Goal: Transaction & Acquisition: Purchase product/service

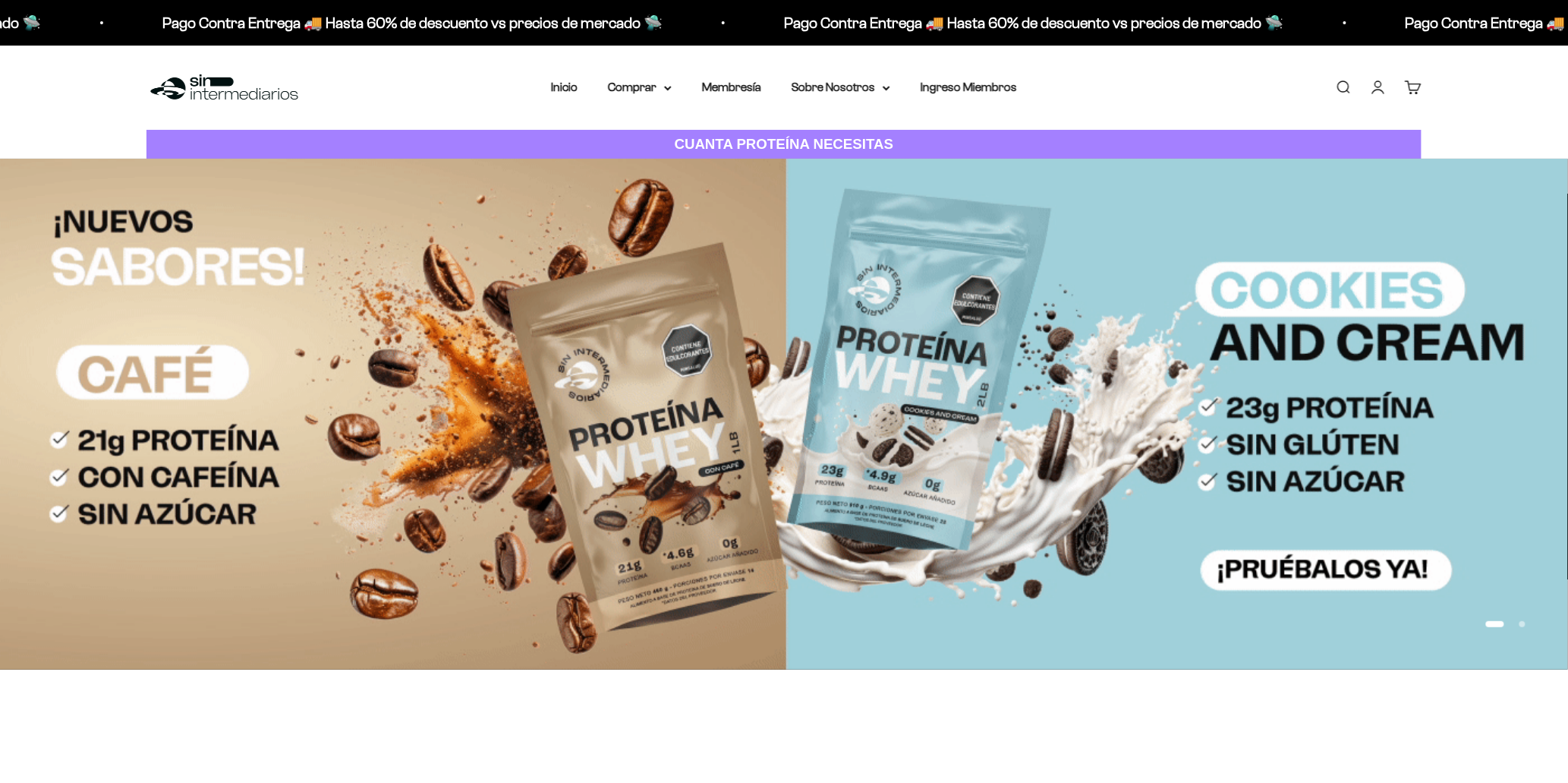
click at [1377, 87] on link "Iniciar sesión" at bounding box center [1378, 87] width 17 height 17
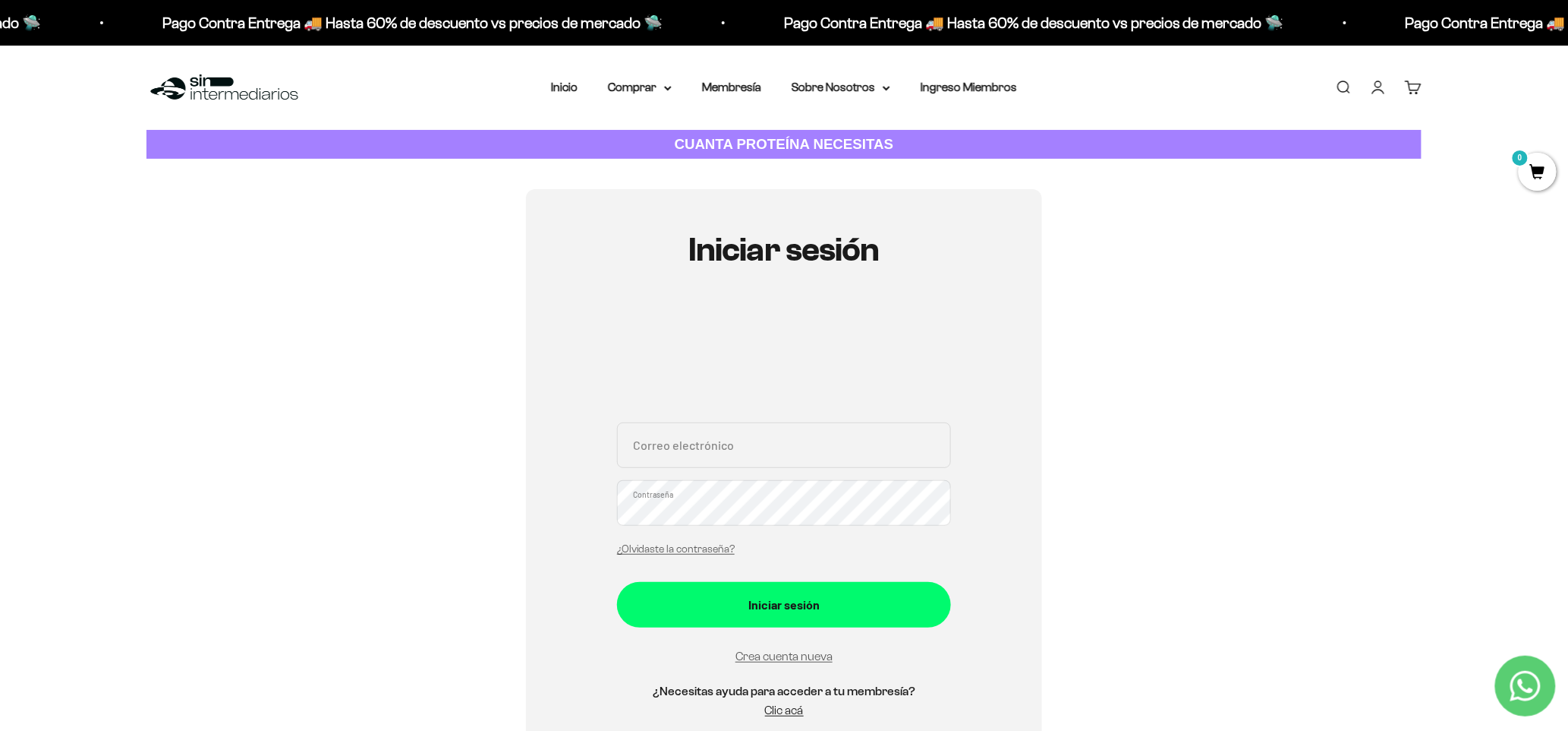
click at [1411, 92] on link "Carrito 0" at bounding box center [1413, 87] width 17 height 17
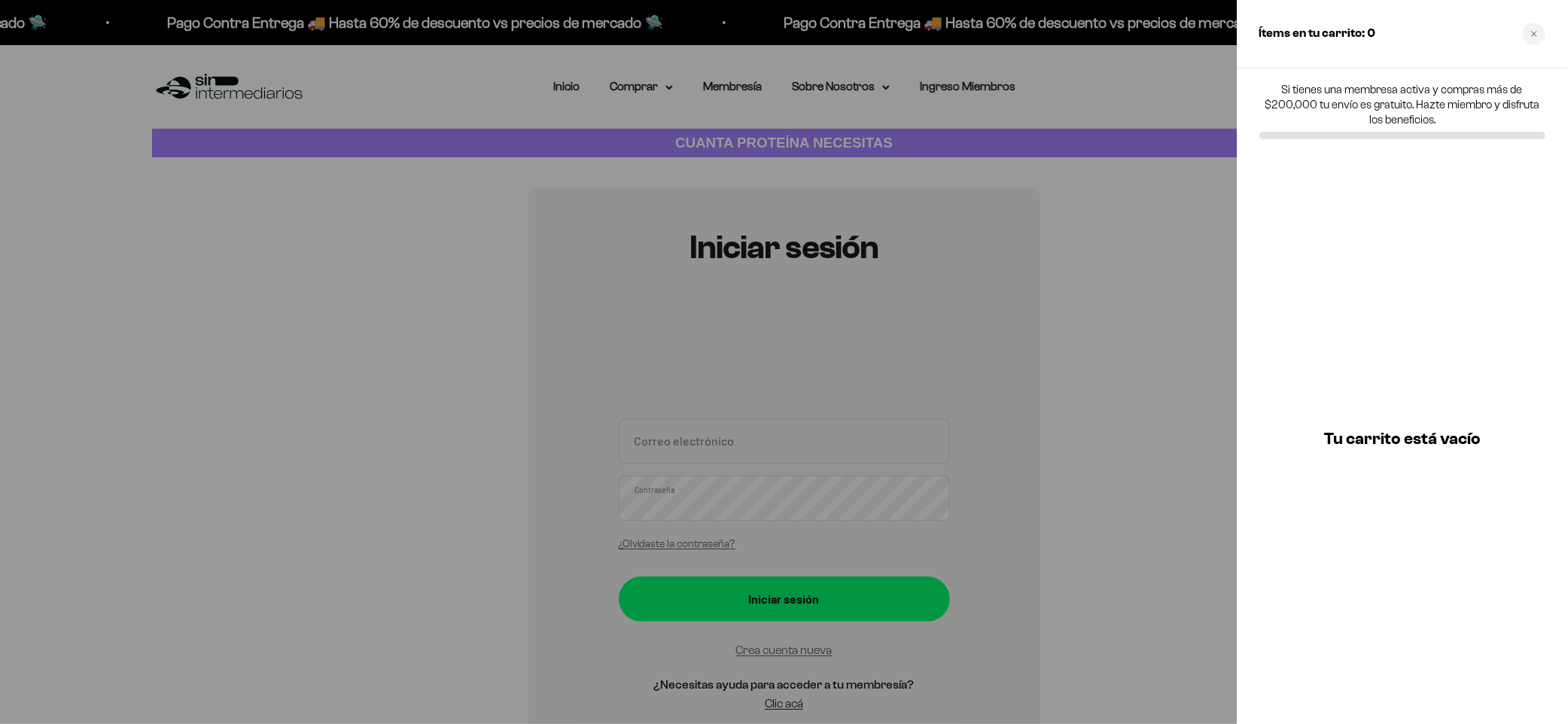
click at [1159, 86] on div at bounding box center [784, 362] width 1568 height 724
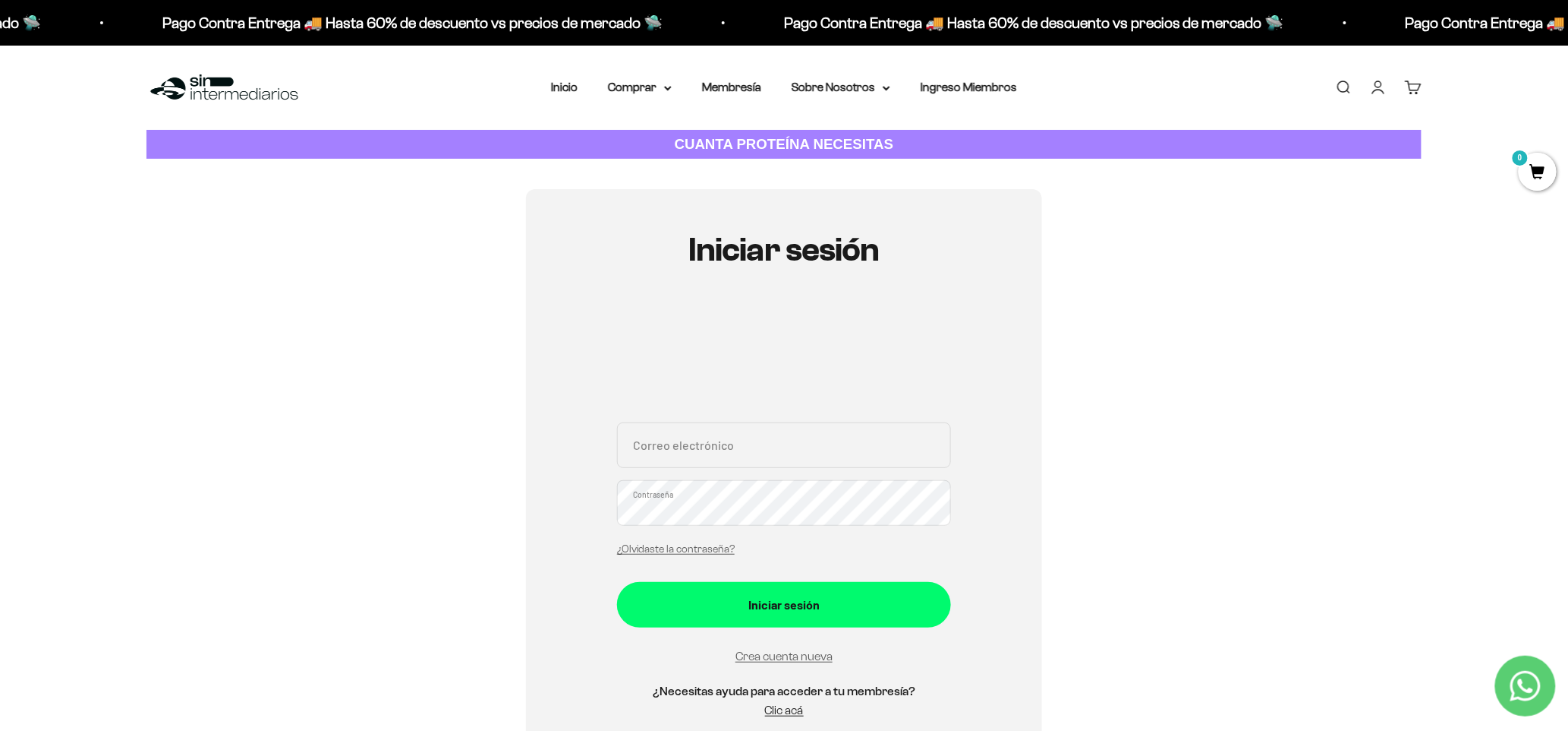
click at [1376, 86] on link "Iniciar sesión" at bounding box center [1378, 87] width 17 height 17
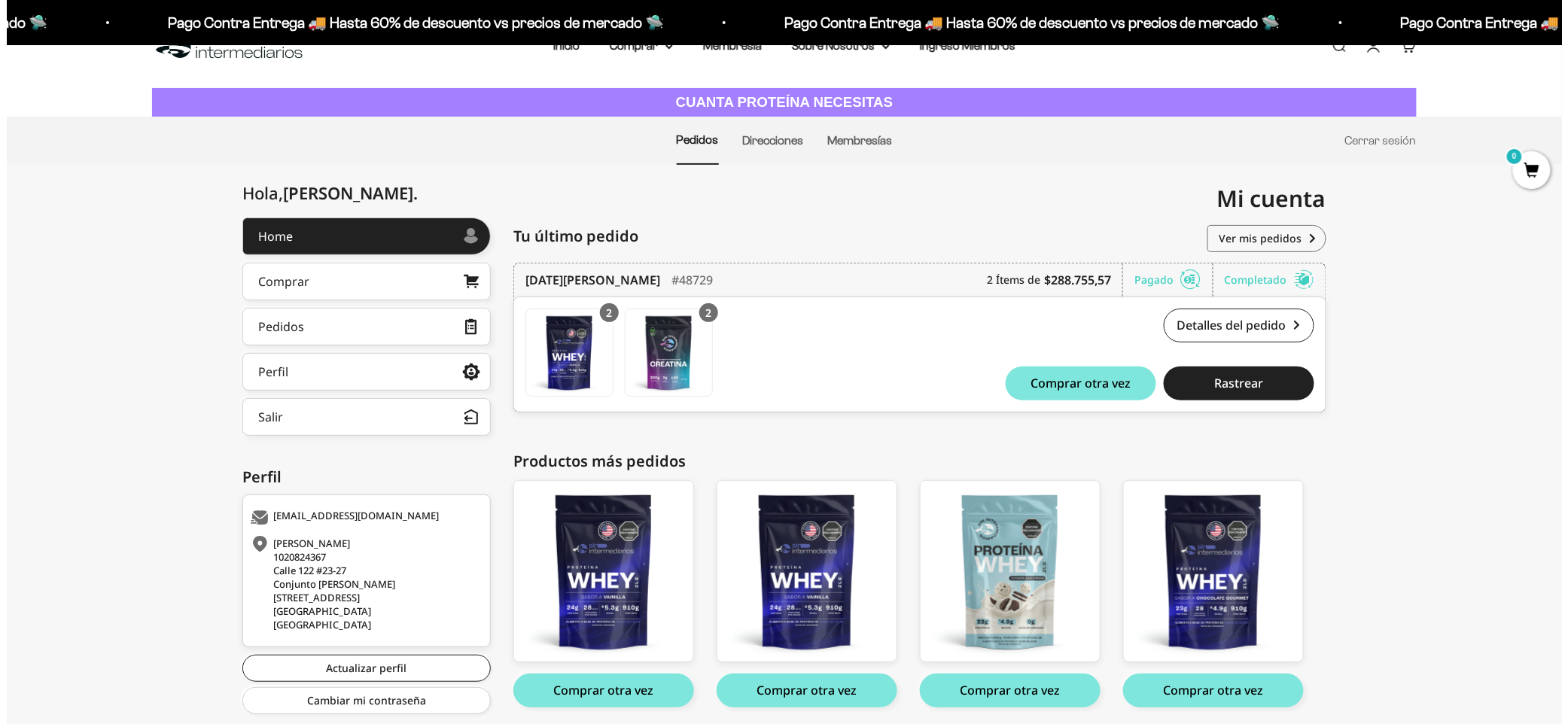
scroll to position [94, 0]
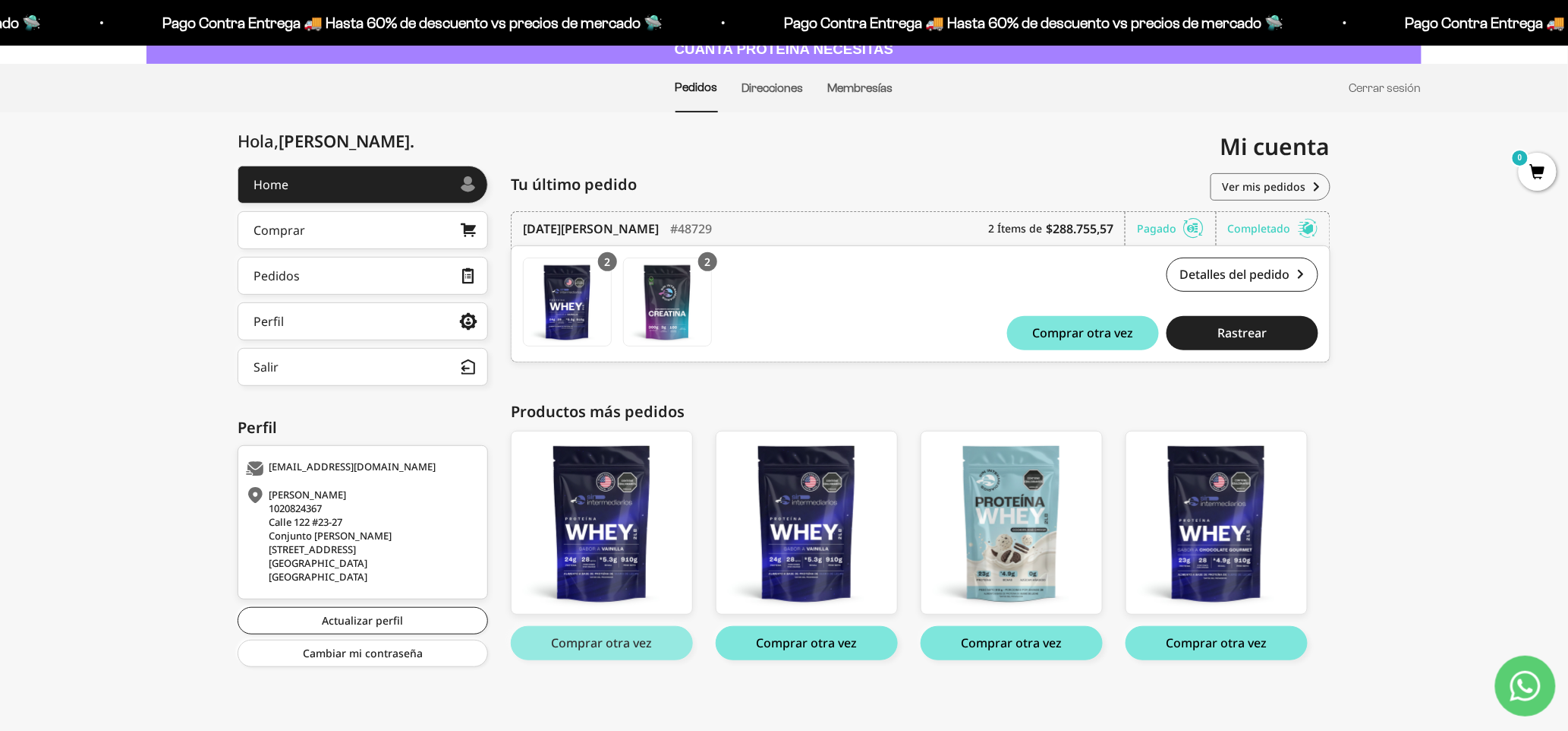
click at [605, 644] on button "Comprar otra vez" at bounding box center [602, 642] width 182 height 34
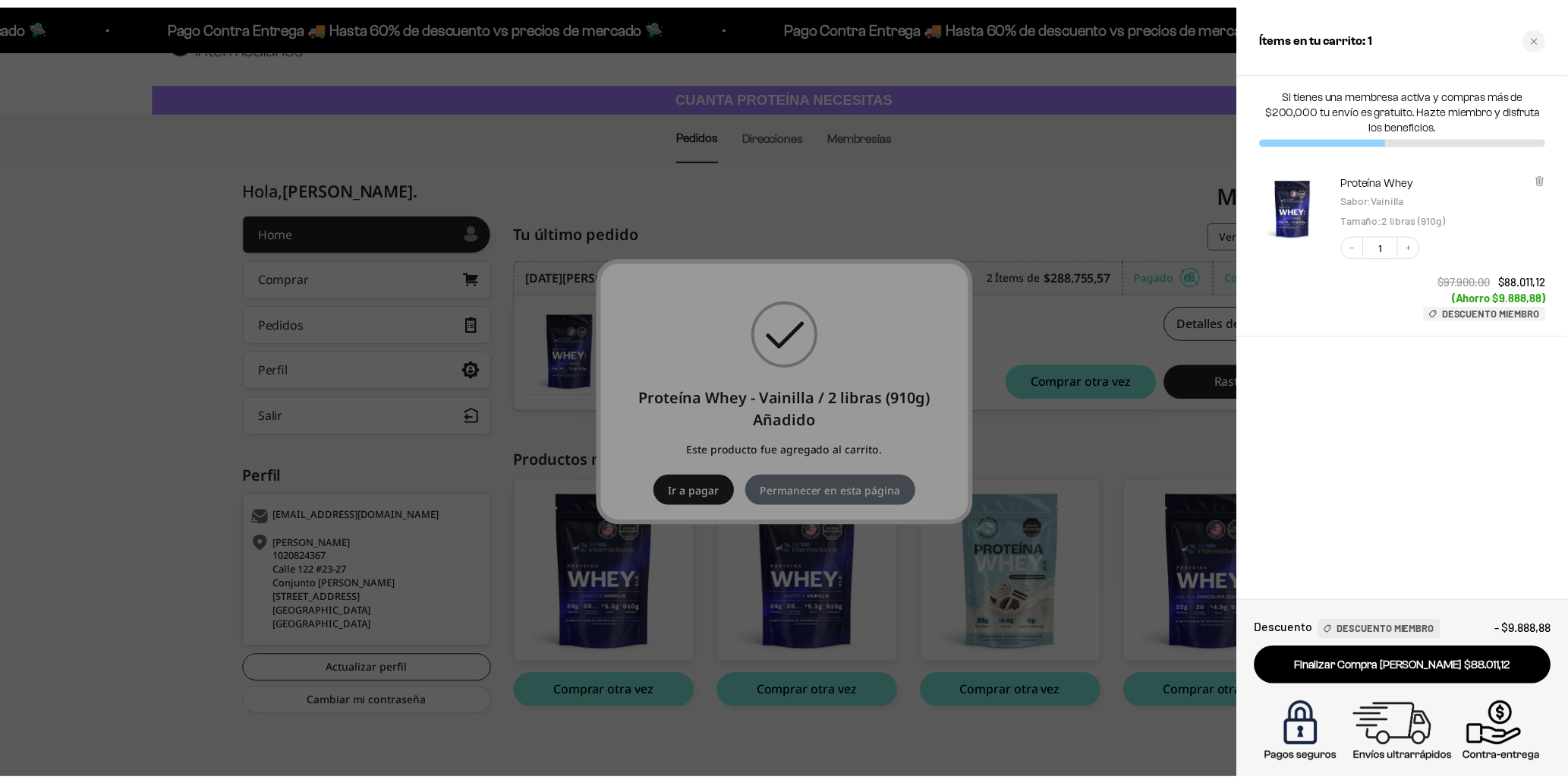
scroll to position [43, 0]
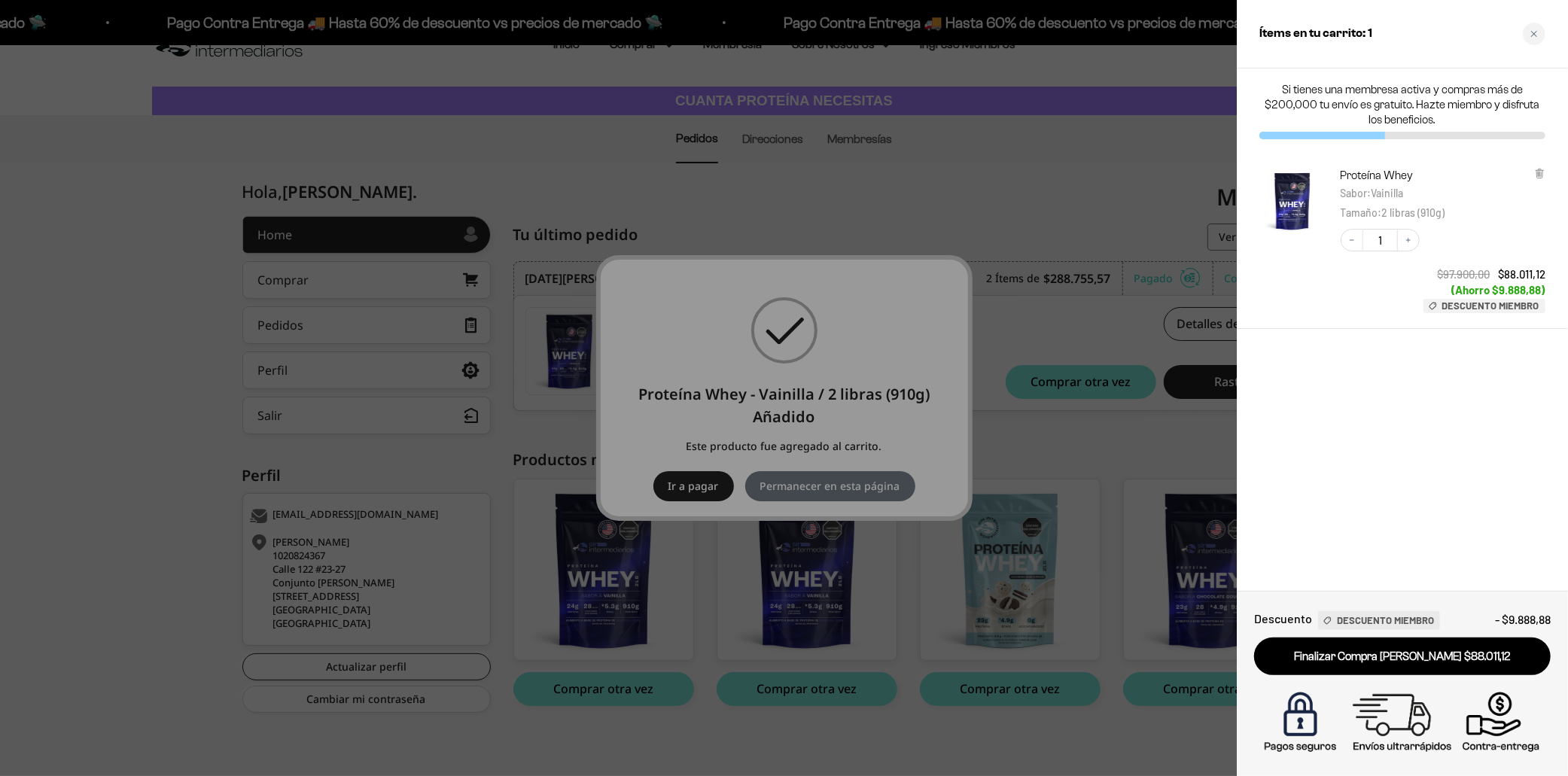
click at [1029, 214] on div at bounding box center [784, 388] width 1568 height 776
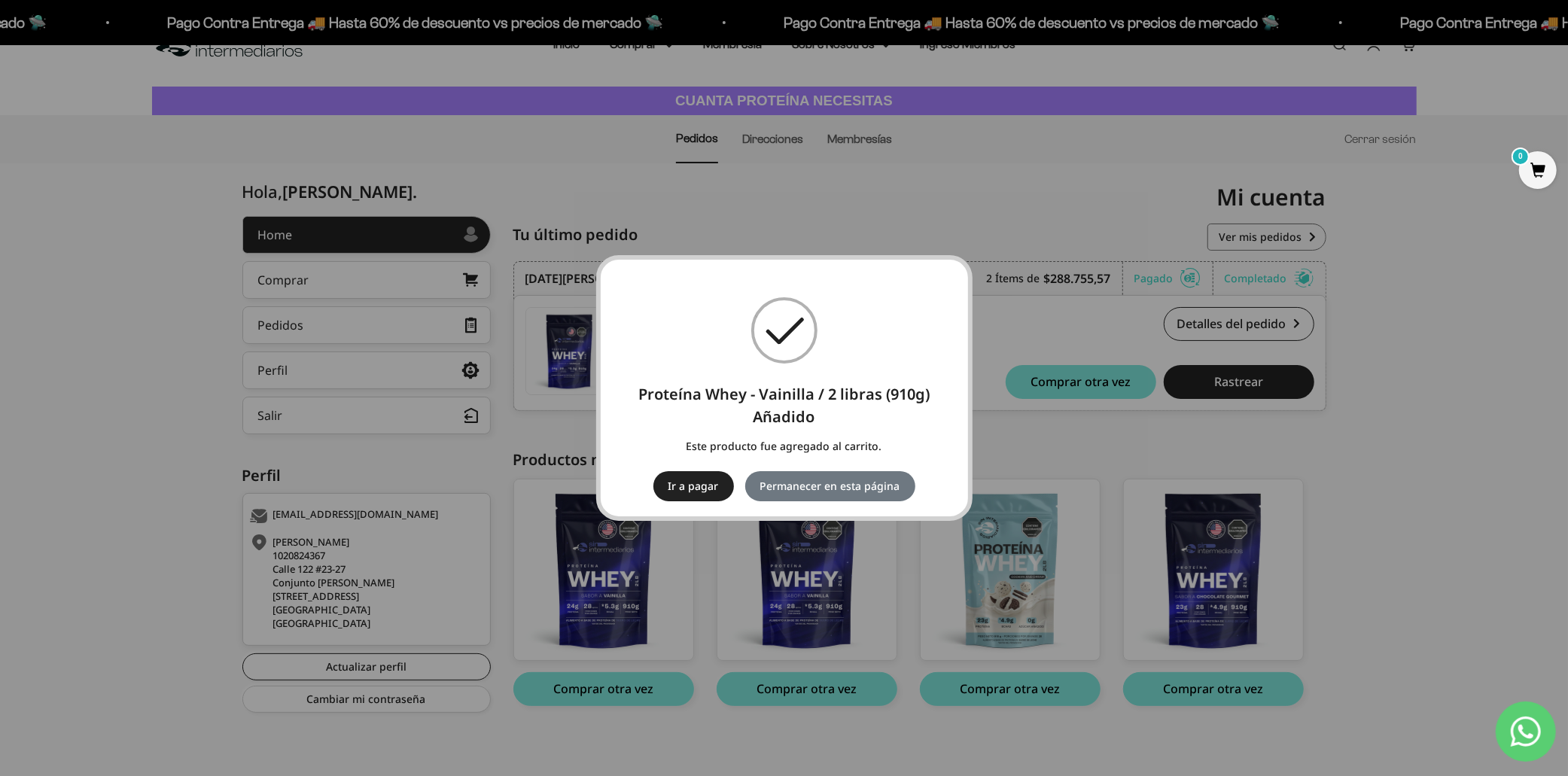
click at [913, 226] on div "× Proteína Whey - Vainilla / 2 libras (910g) Añadido Este producto fue agregado…" at bounding box center [784, 388] width 1568 height 776
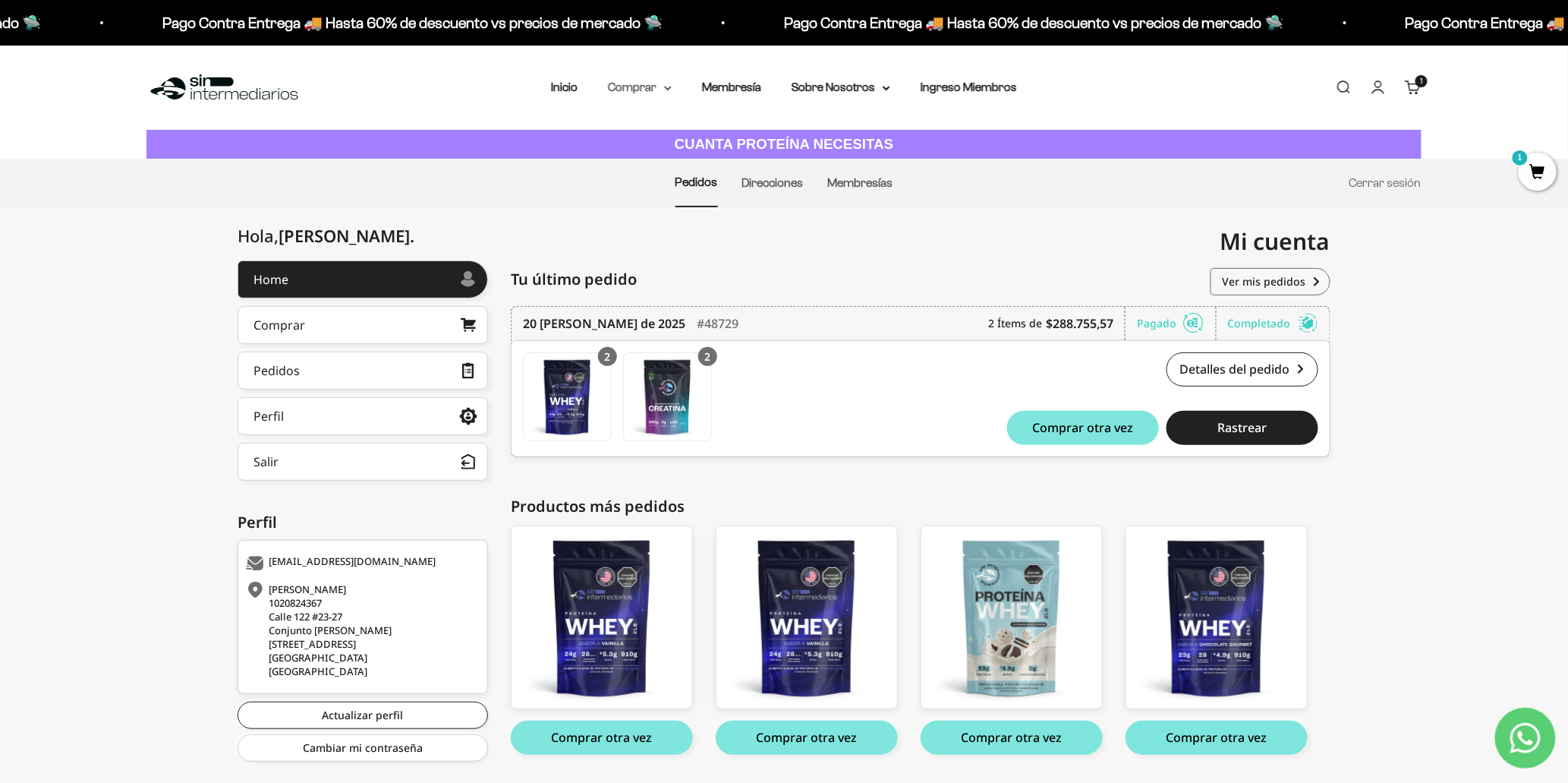
click at [652, 85] on summary "Comprar" at bounding box center [640, 87] width 64 height 20
click at [691, 221] on span "Todos Los Productos" at bounding box center [672, 221] width 111 height 13
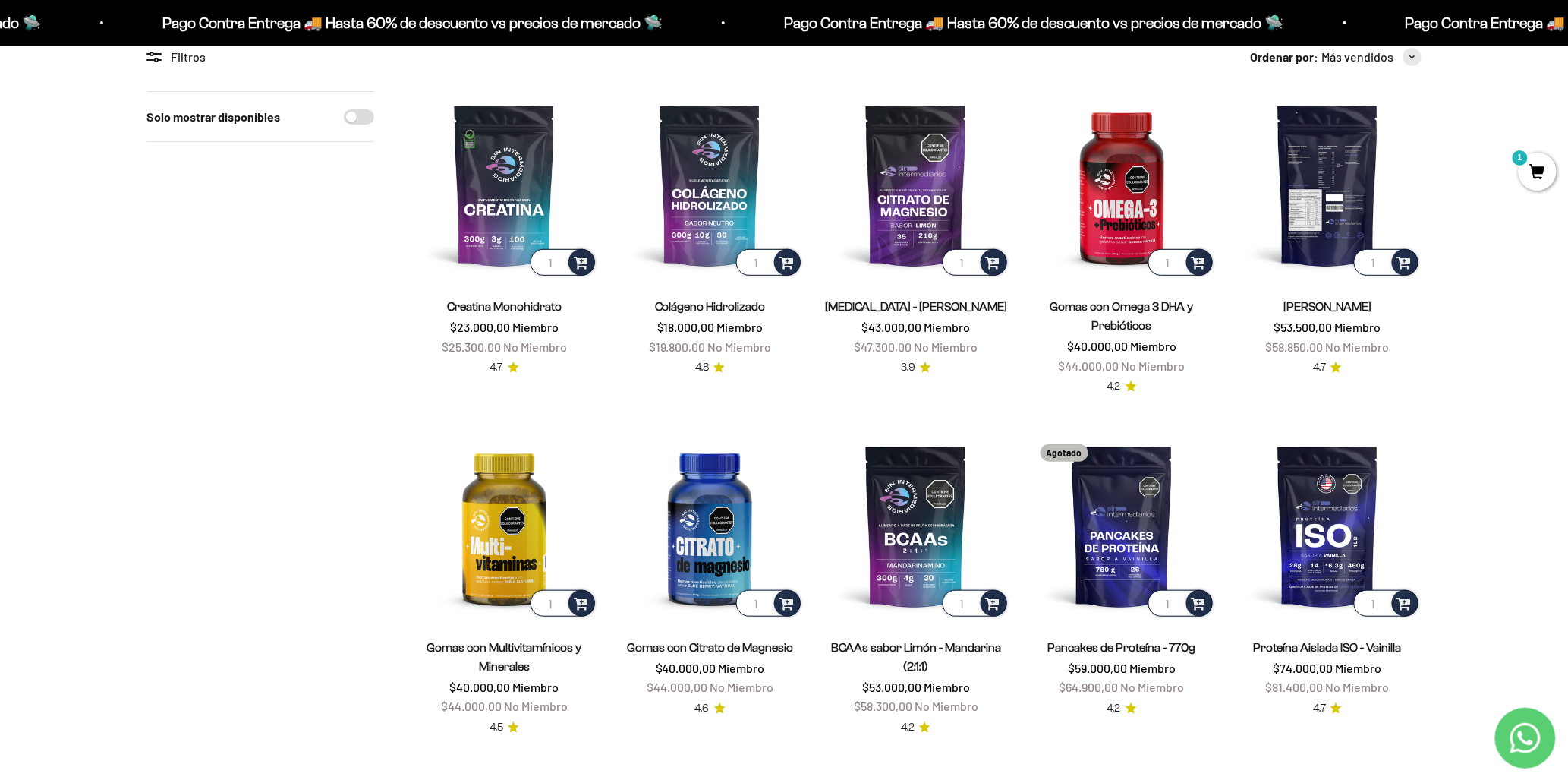
scroll to position [112, 0]
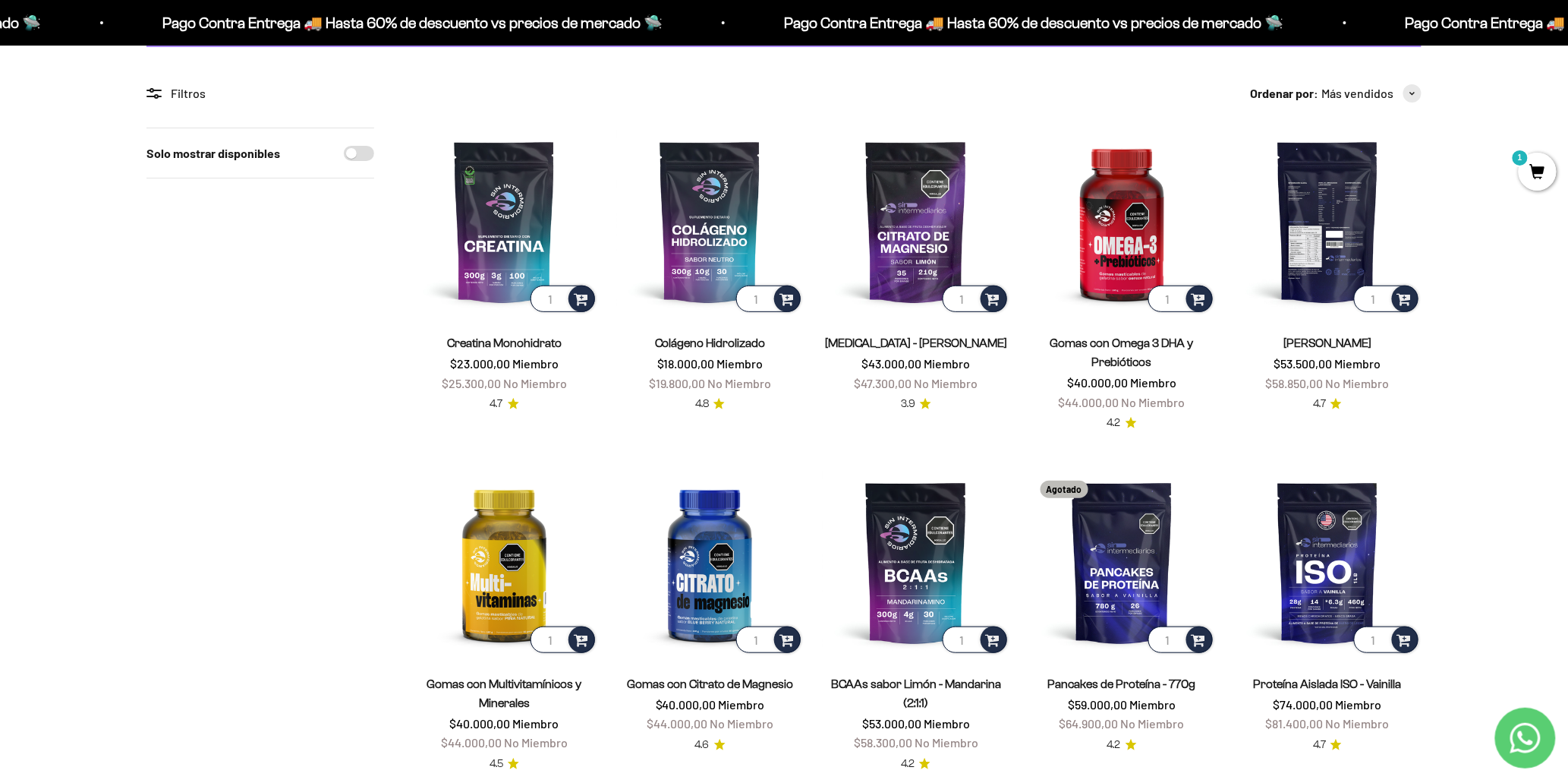
click at [1330, 214] on img at bounding box center [1328, 221] width 187 height 187
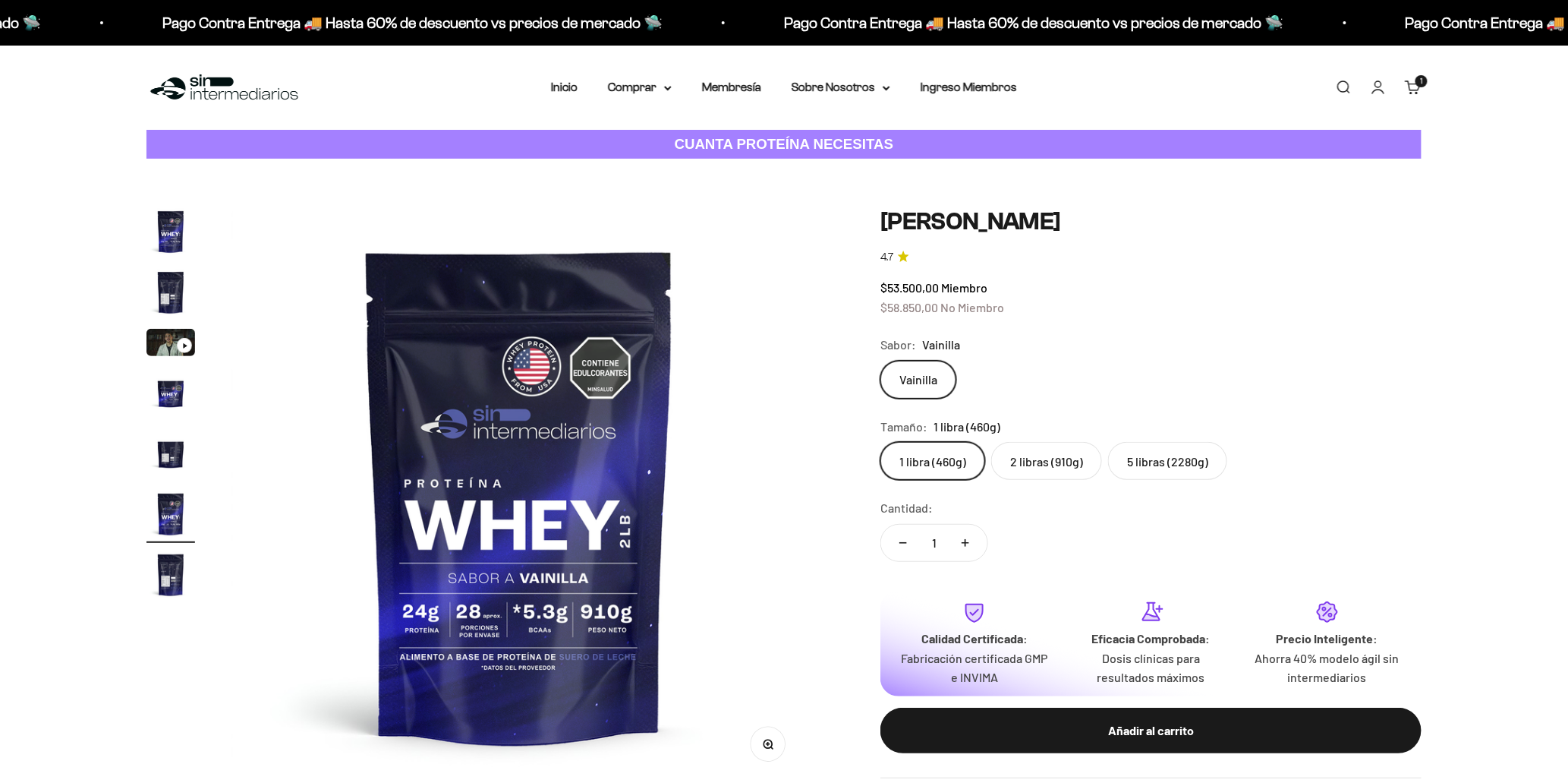
scroll to position [0, 2972]
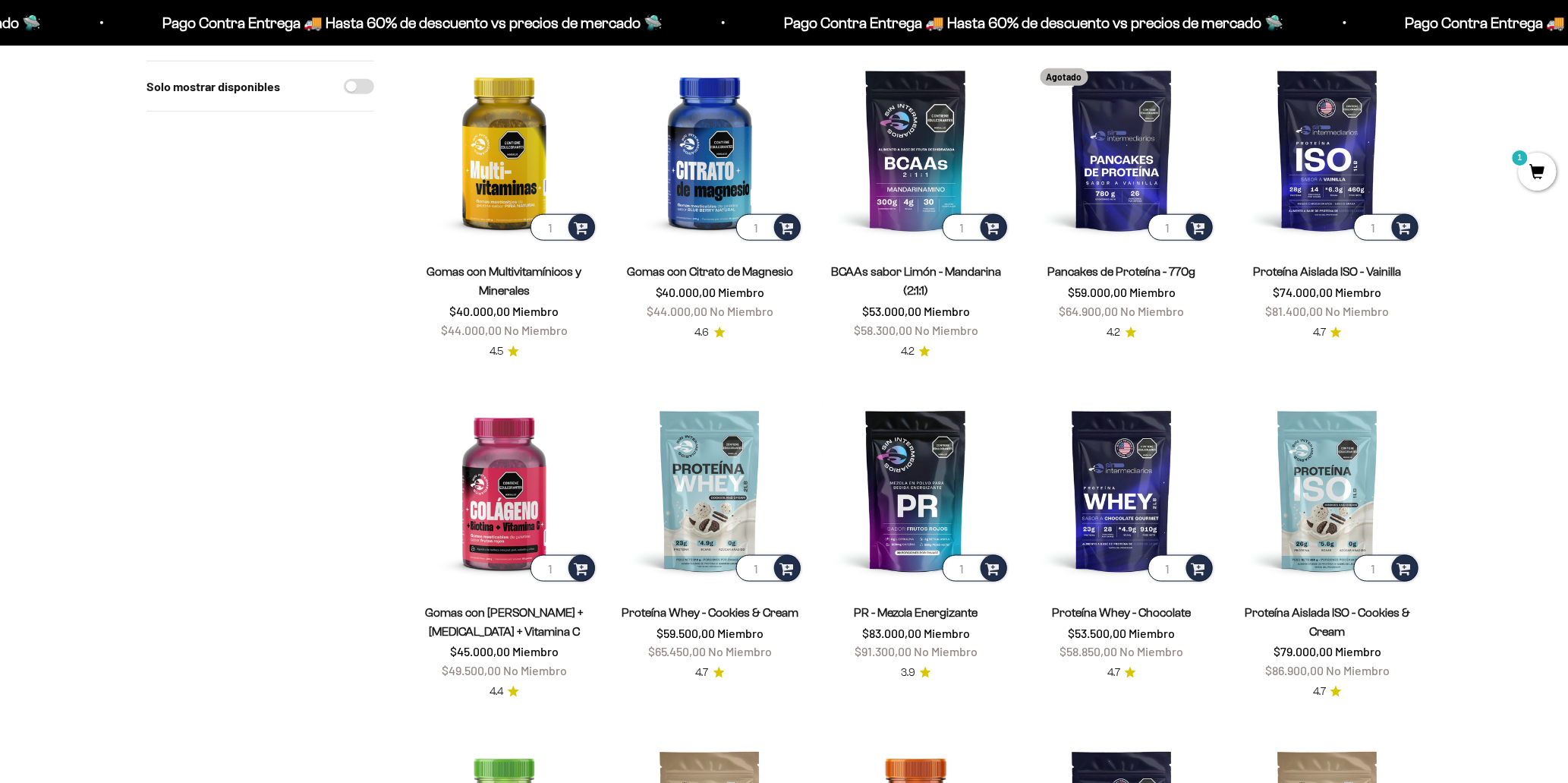
scroll to position [562, 0]
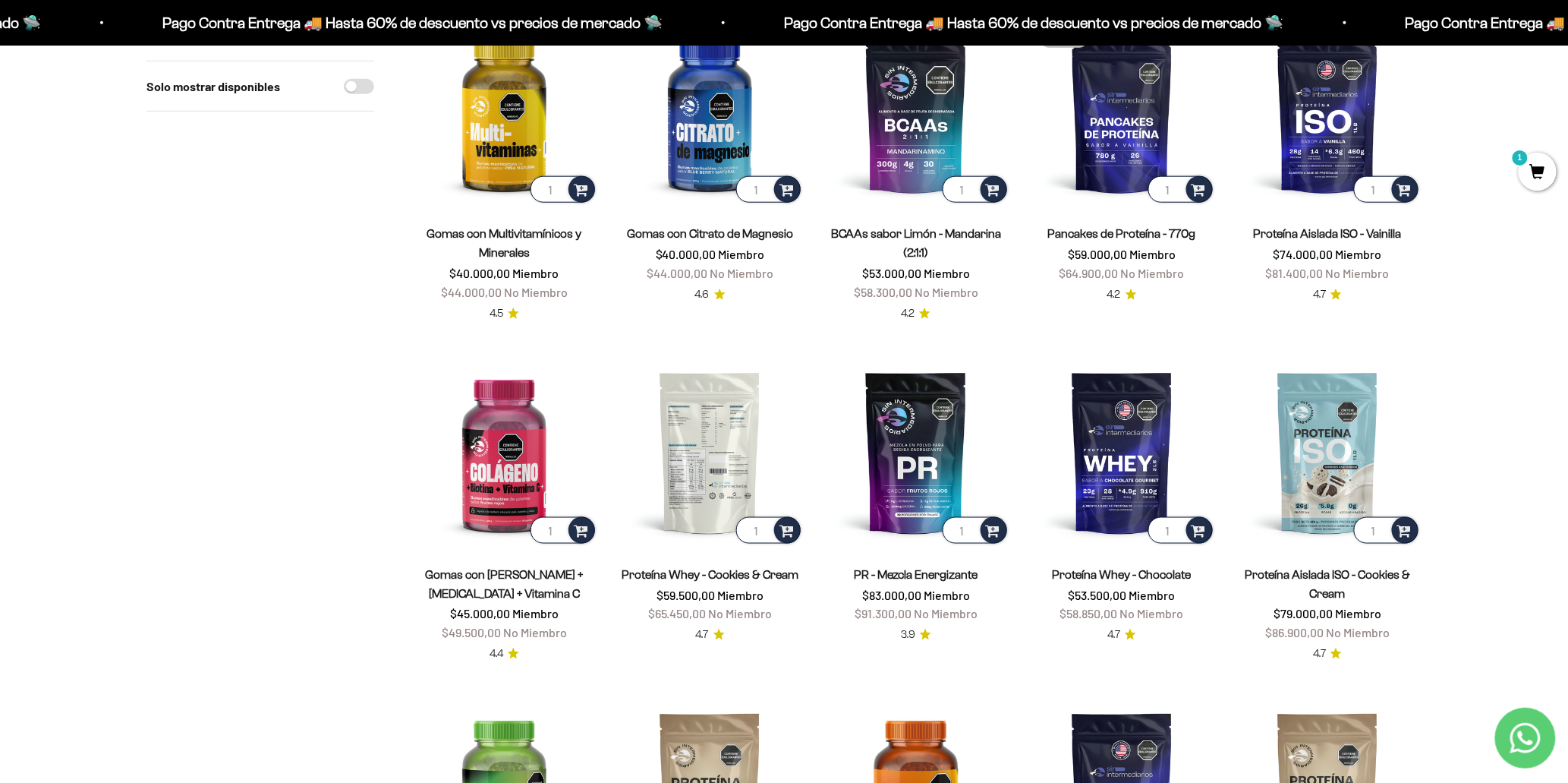
click at [717, 453] on img at bounding box center [710, 452] width 187 height 187
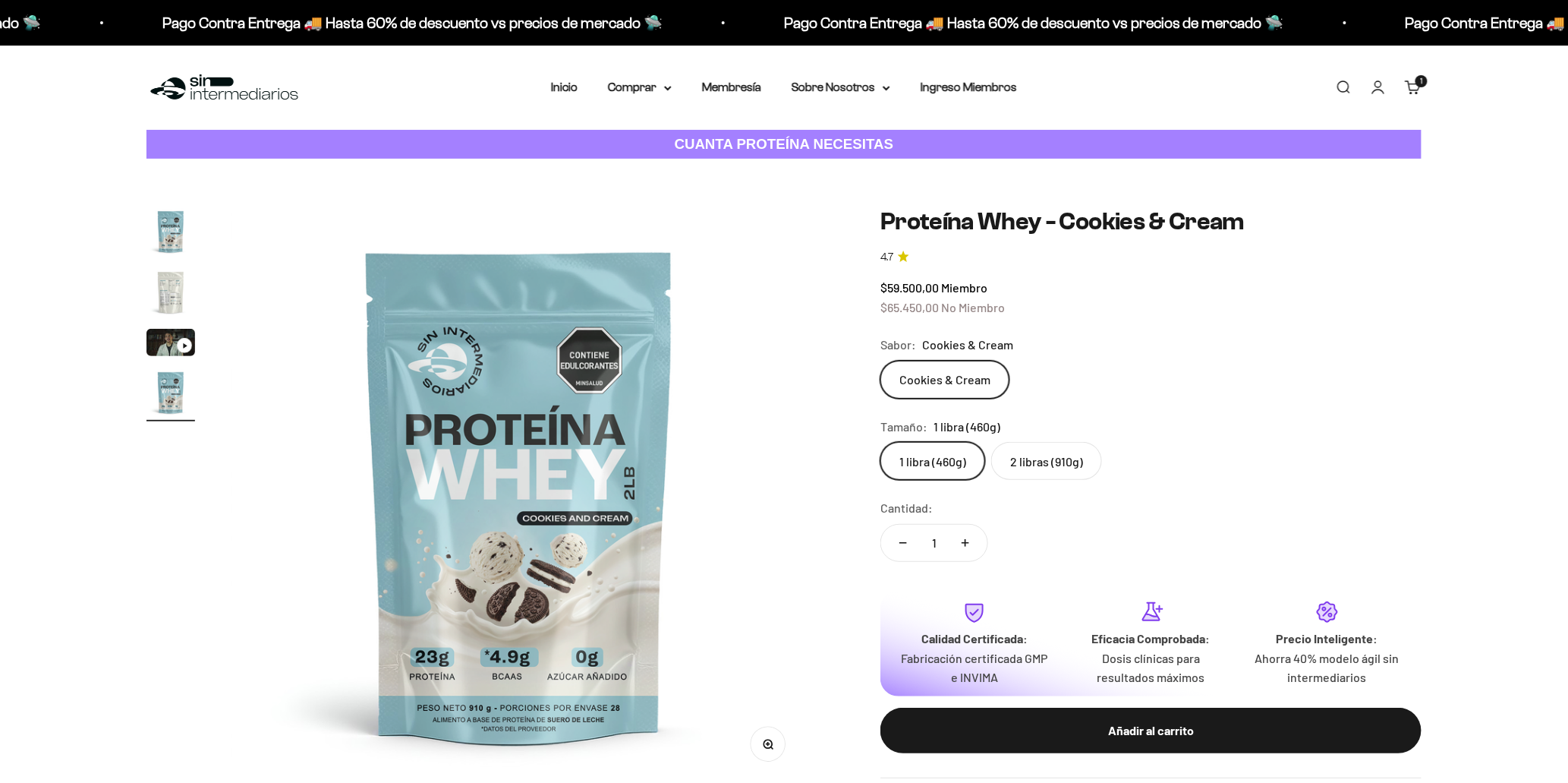
scroll to position [0, 1784]
click at [1050, 465] on label "2 libras (910g)" at bounding box center [1047, 461] width 111 height 38
click at [881, 442] on input "2 libras (910g)" at bounding box center [880, 441] width 1 height 1
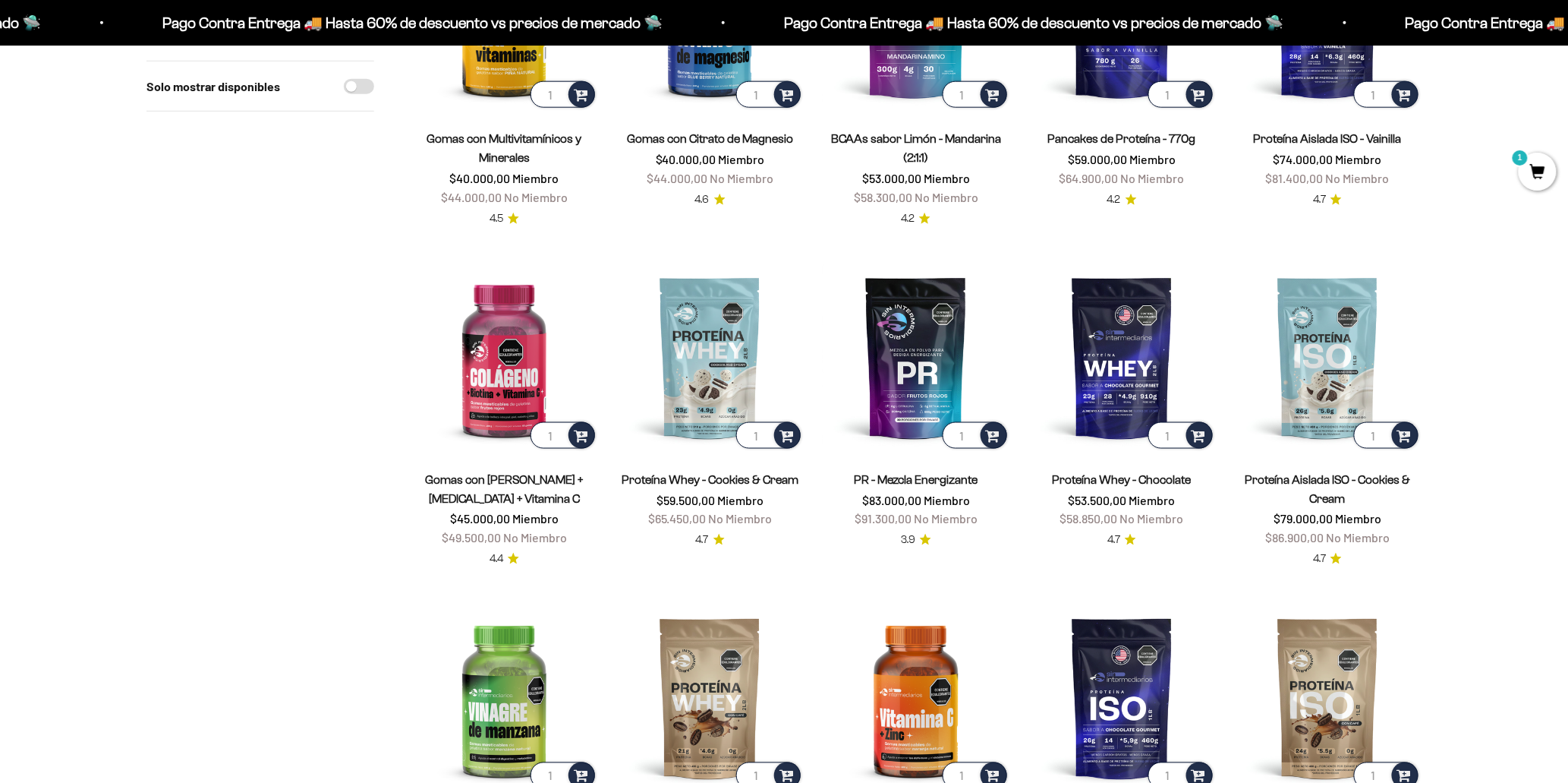
scroll to position [843, 0]
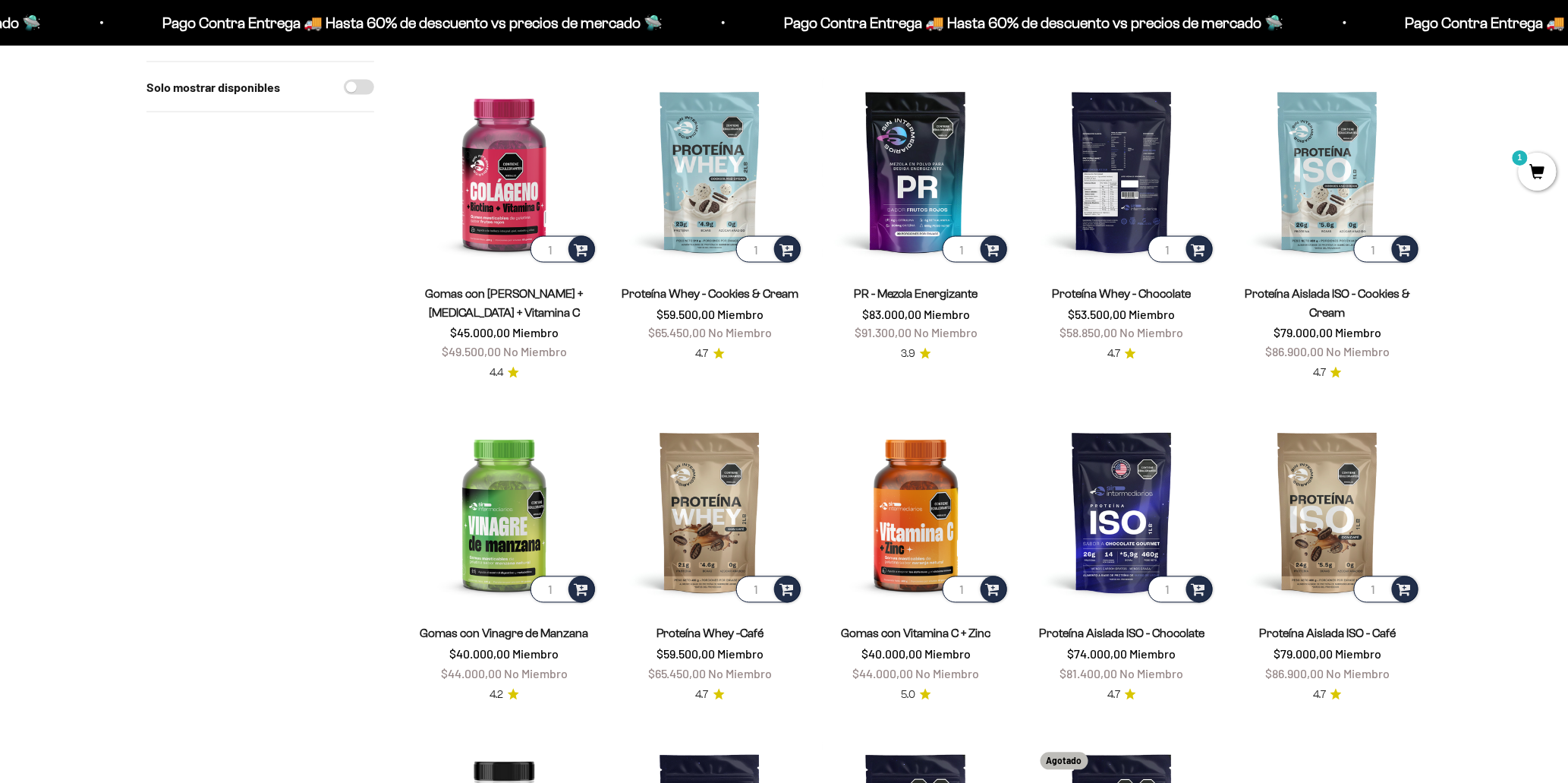
click at [1134, 180] on img at bounding box center [1122, 171] width 187 height 187
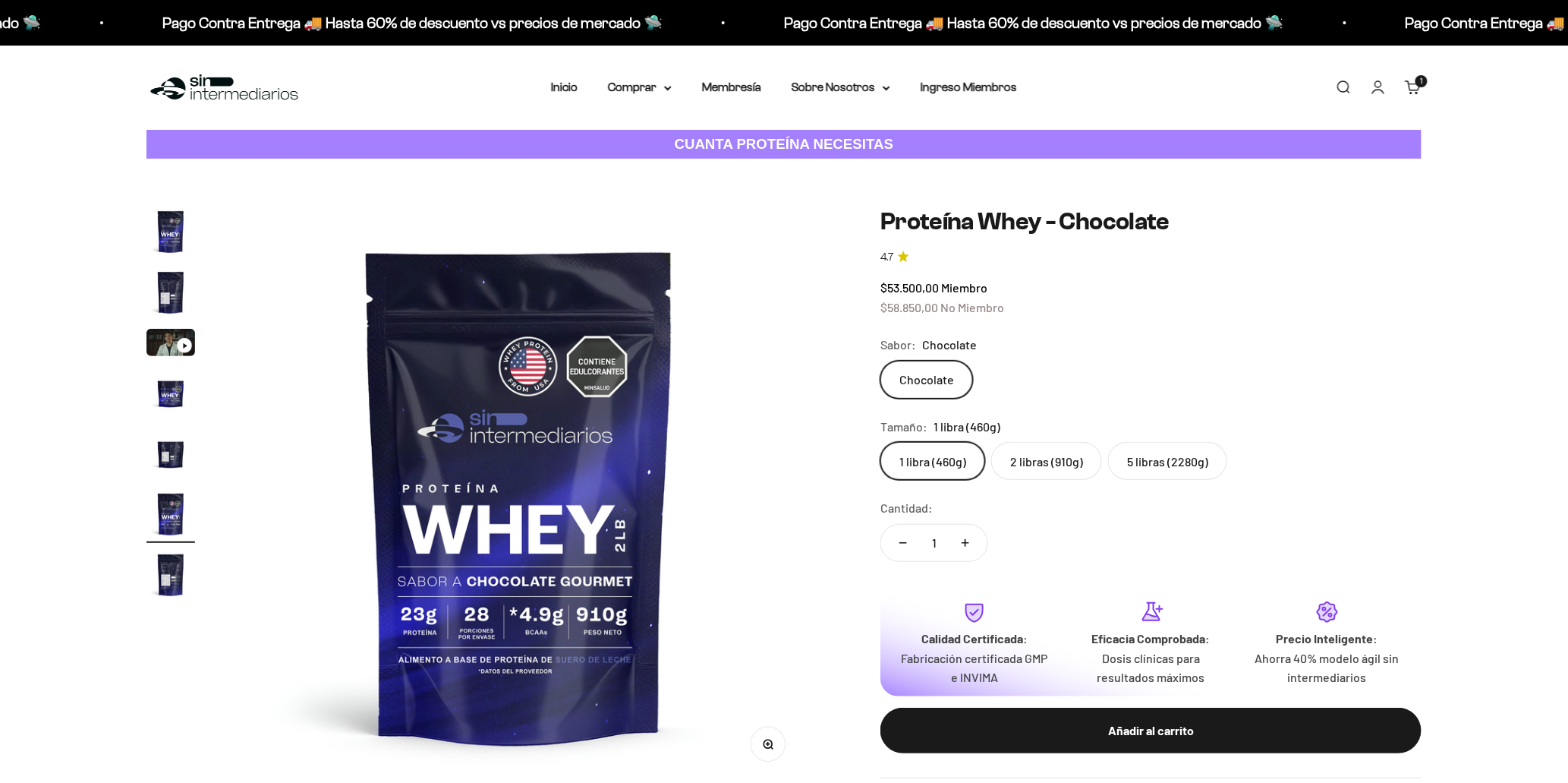
scroll to position [0, 2972]
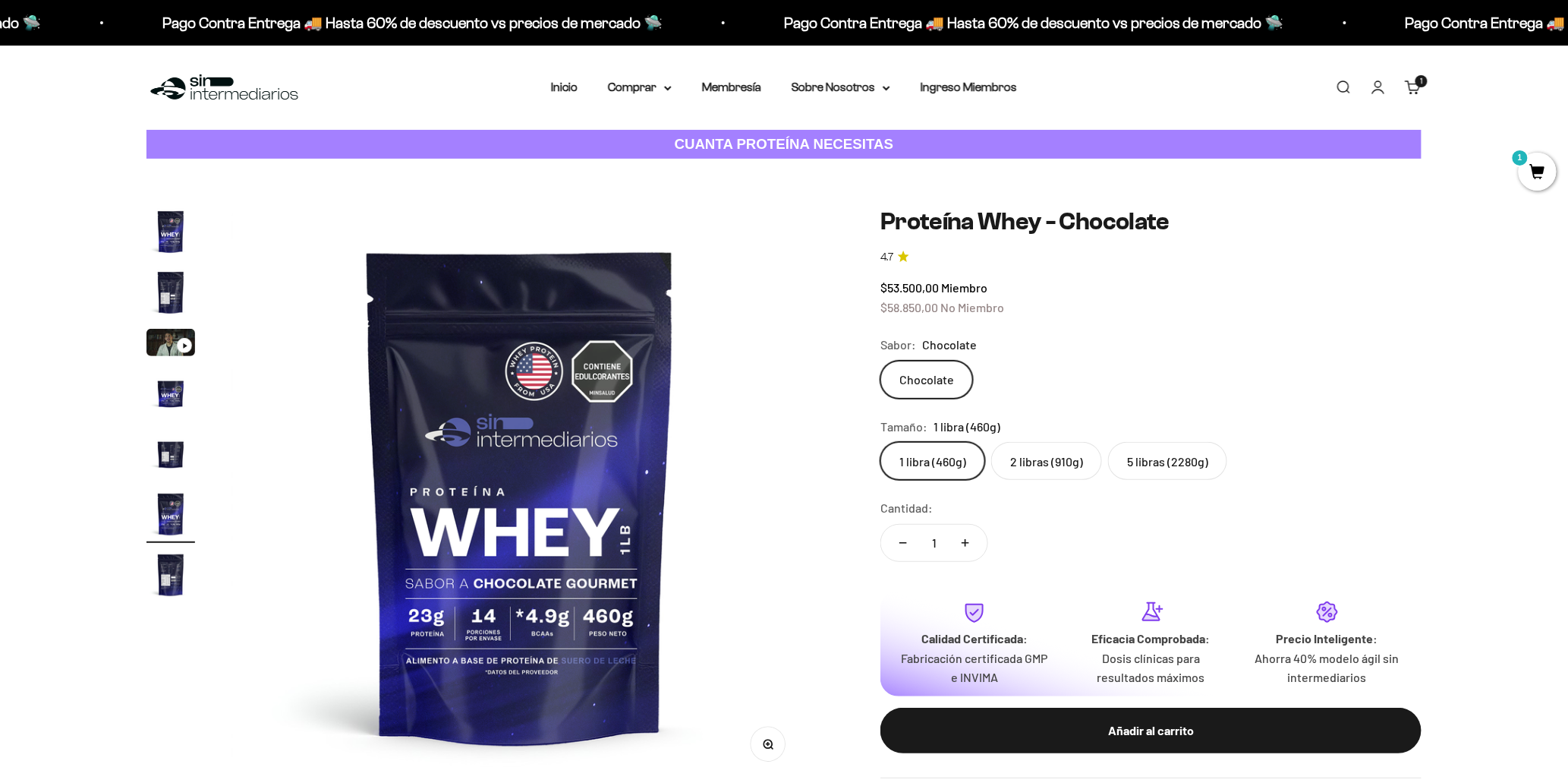
click at [1165, 460] on label "5 libras (2280g)" at bounding box center [1168, 461] width 119 height 38
click at [881, 442] on input "5 libras (2280g)" at bounding box center [880, 441] width 1 height 1
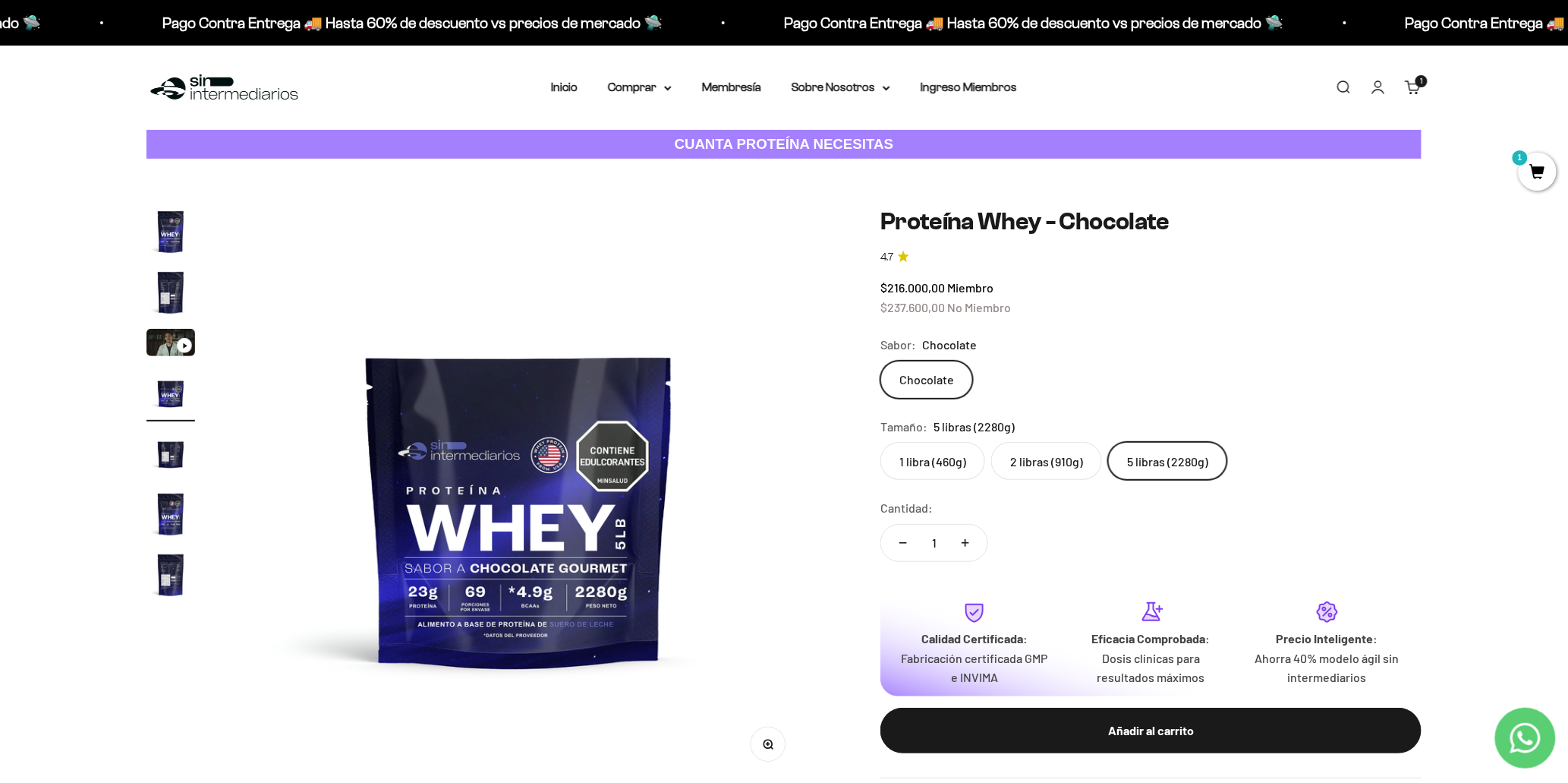
click at [1057, 466] on label "2 libras (910g)" at bounding box center [1047, 461] width 111 height 38
click at [881, 442] on input "2 libras (910g)" at bounding box center [880, 441] width 1 height 1
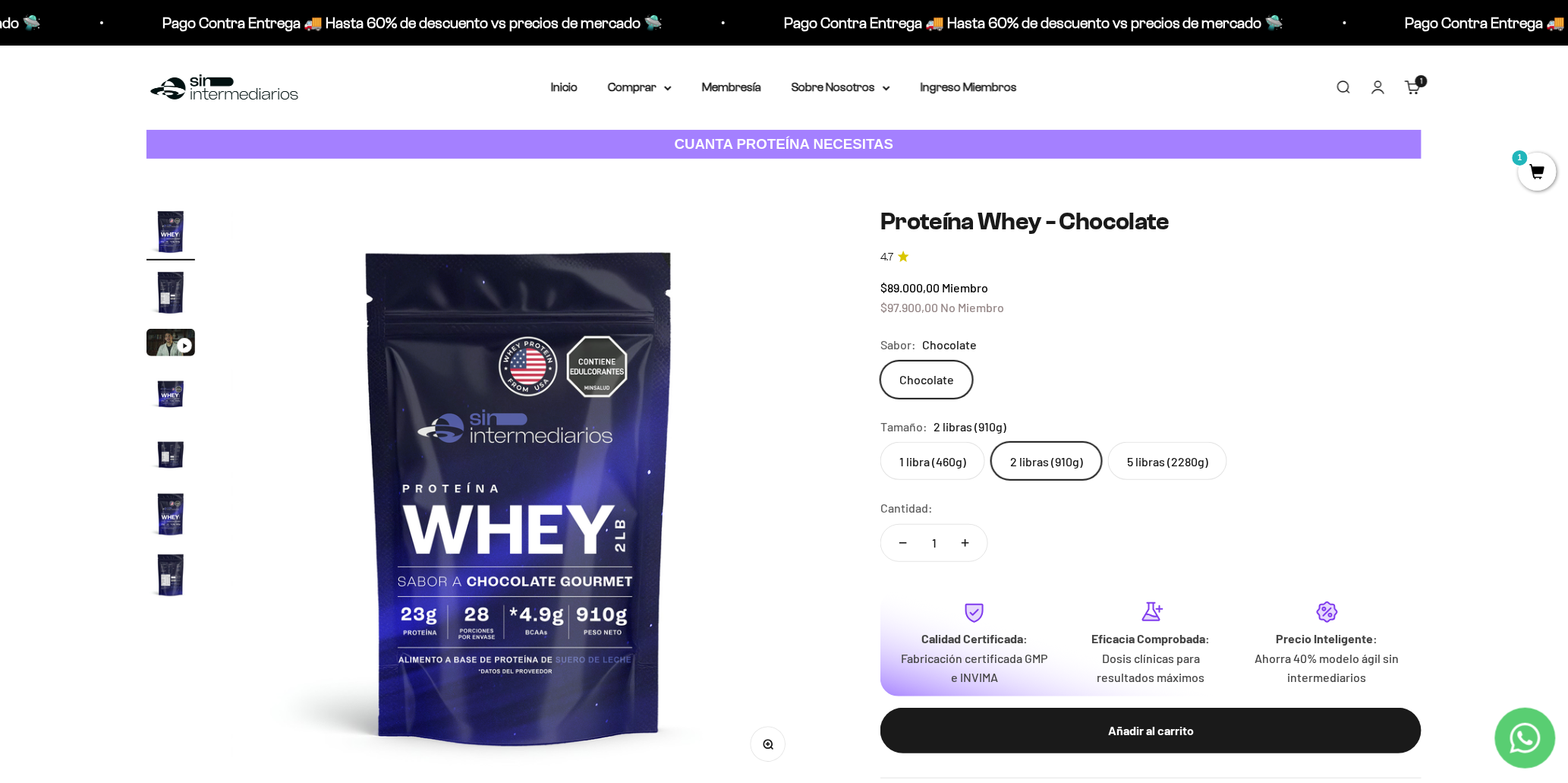
click at [1196, 457] on label "5 libras (2280g)" at bounding box center [1168, 461] width 119 height 38
click at [881, 442] on input "5 libras (2280g)" at bounding box center [880, 441] width 1 height 1
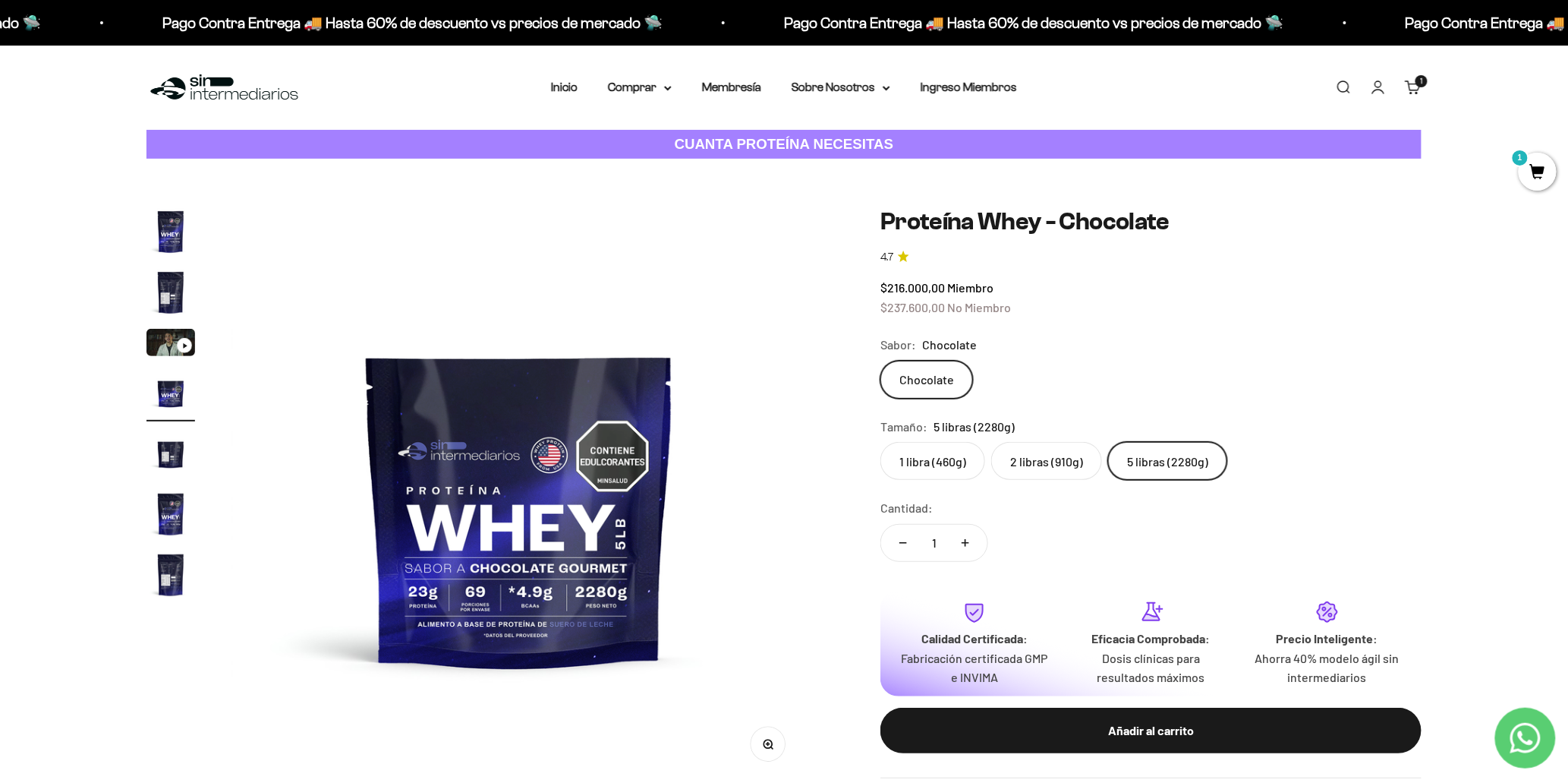
click at [1015, 467] on label "2 libras (910g)" at bounding box center [1047, 461] width 111 height 38
click at [881, 442] on input "2 libras (910g)" at bounding box center [880, 441] width 1 height 1
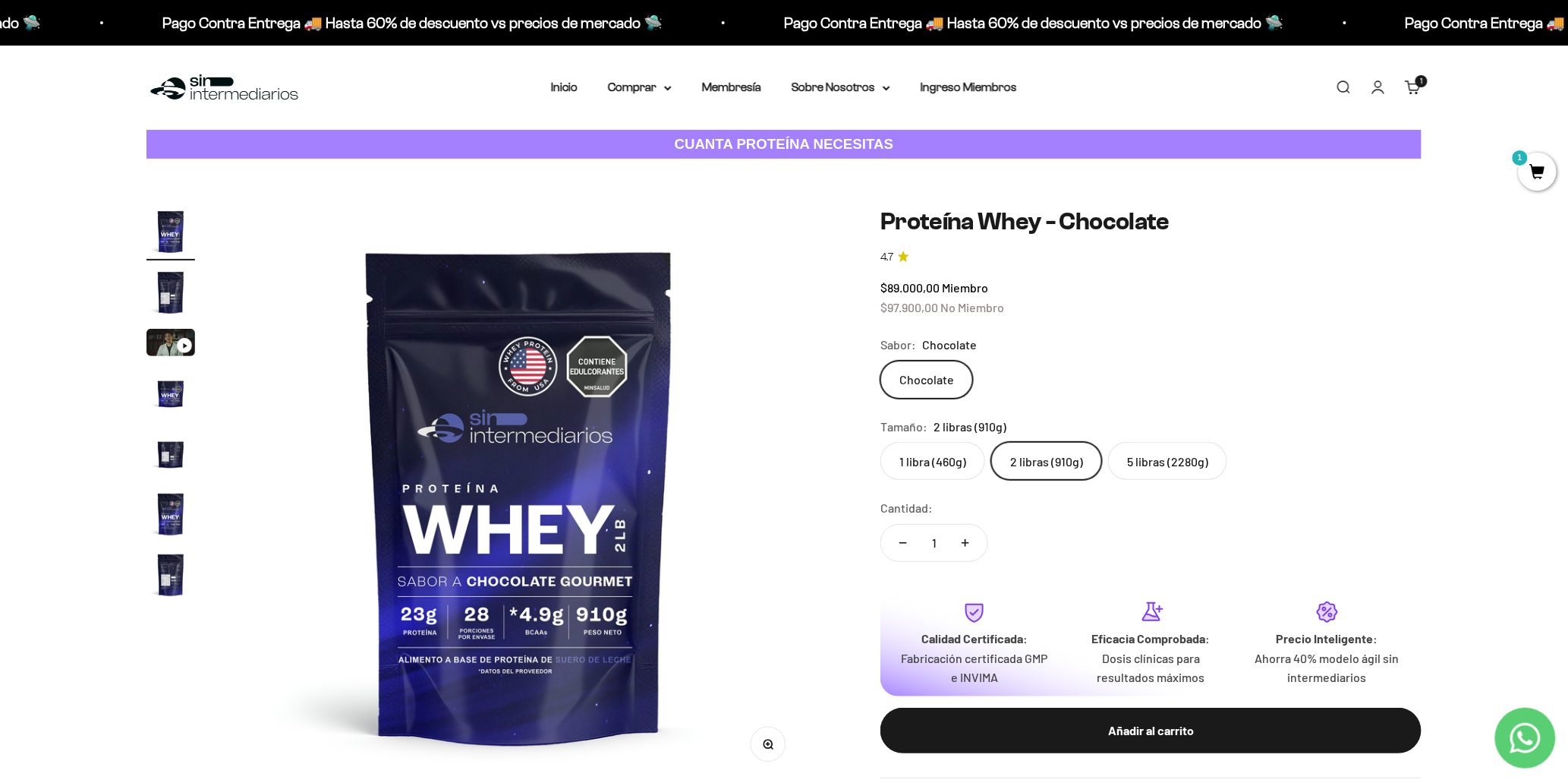
click at [1194, 292] on div "$89.000,00 Miembro $97.900,00 No Miembro" at bounding box center [1151, 297] width 541 height 39
click at [1385, 487] on safe-sticky "Proteína Whey - Chocolate 4.7 $89.000,00 Miembro $97.900,00 No Miembro Calidad …" at bounding box center [1151, 493] width 541 height 571
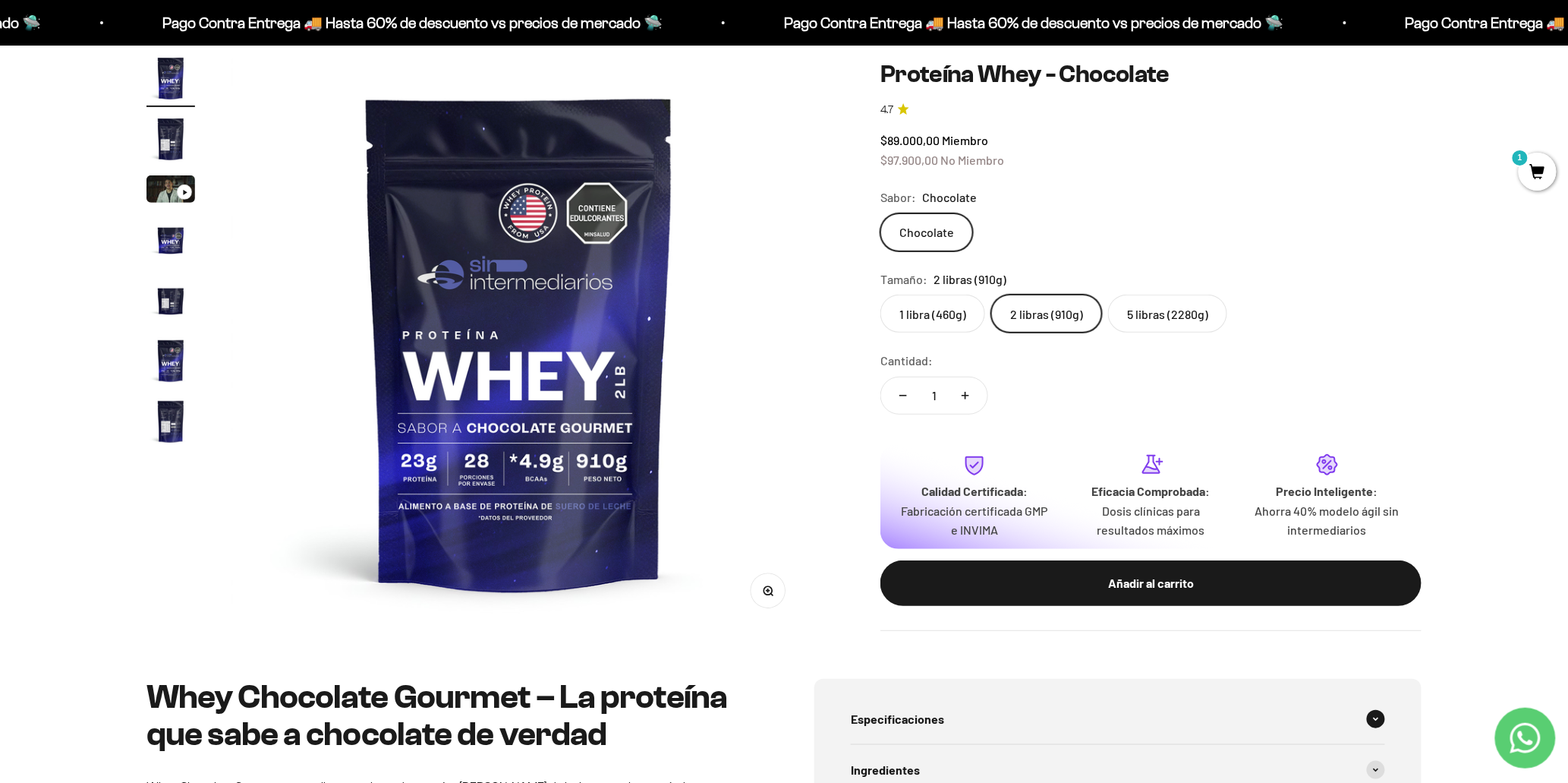
scroll to position [168, 0]
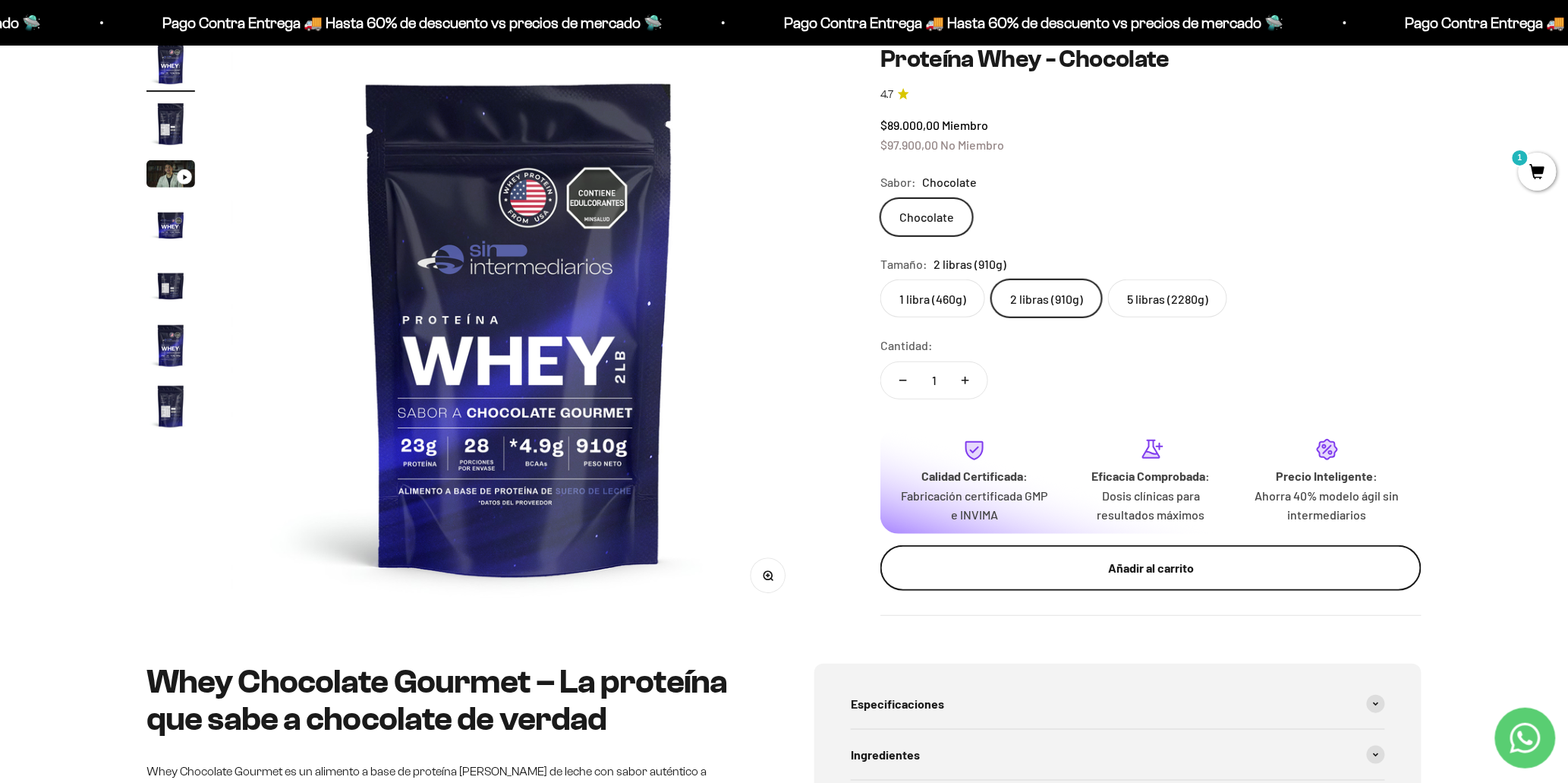
click at [1147, 575] on div "Añadir al carrito" at bounding box center [1151, 568] width 481 height 20
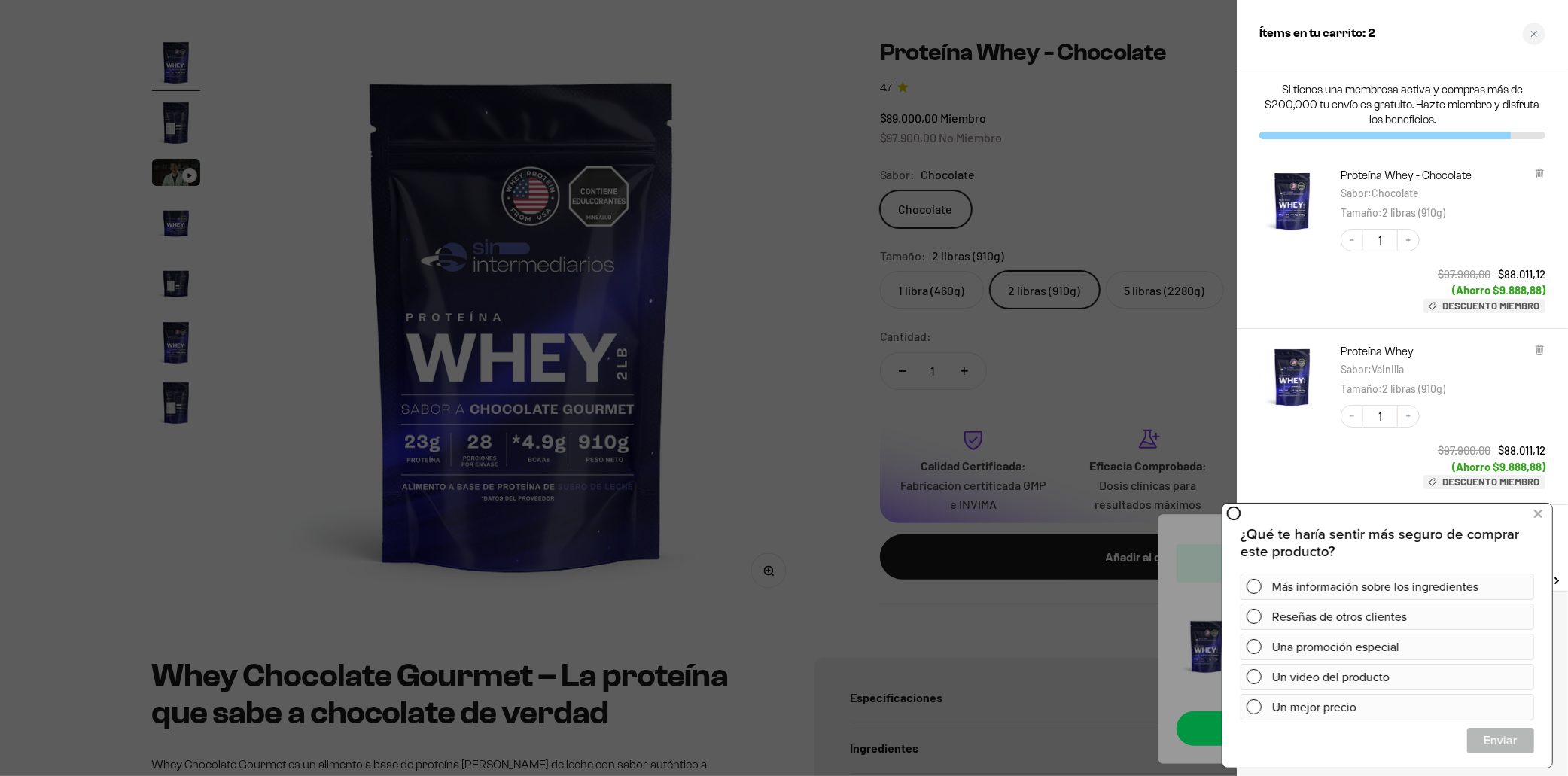
click at [1132, 179] on div at bounding box center [784, 388] width 1568 height 776
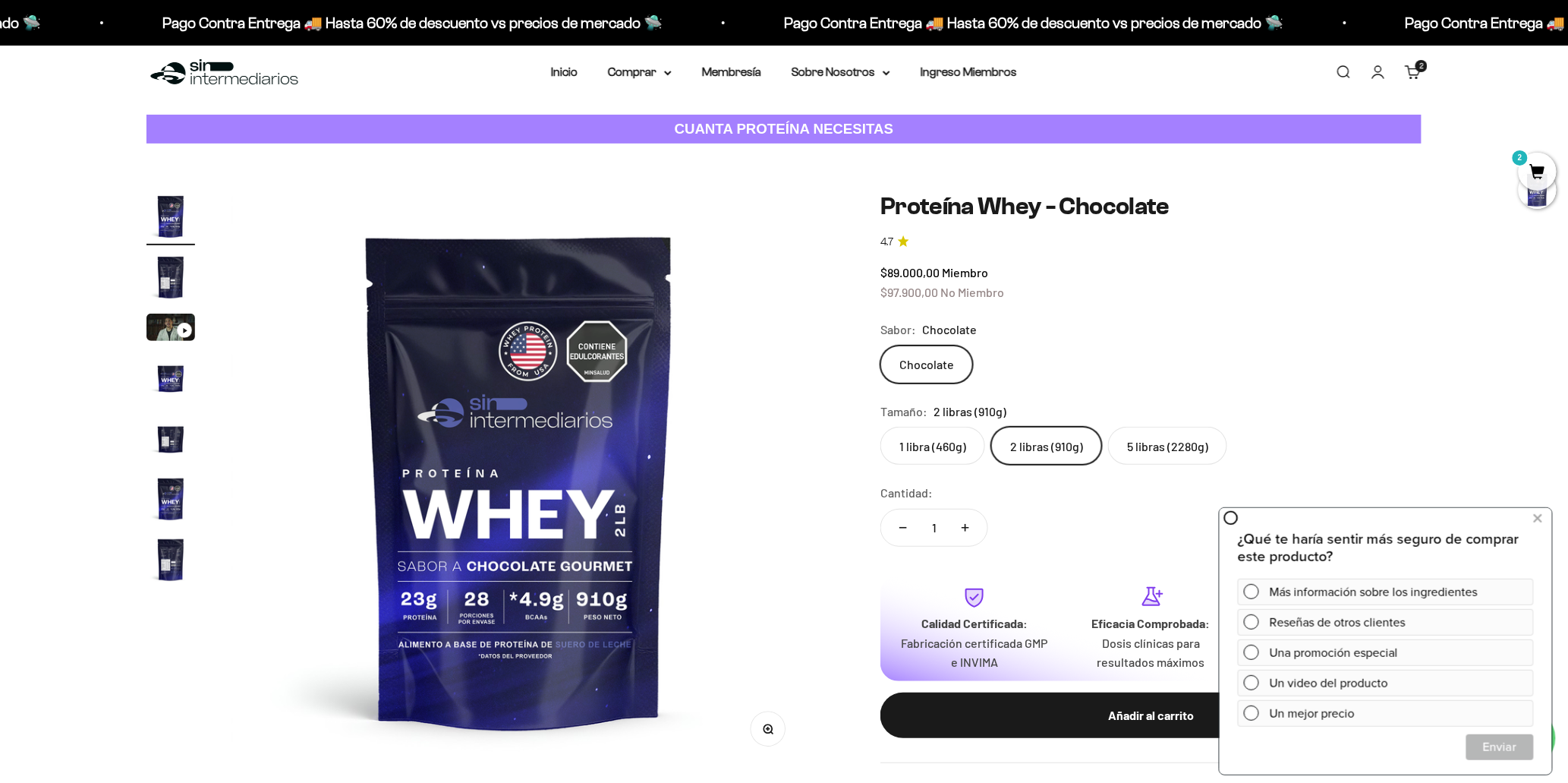
scroll to position [0, 0]
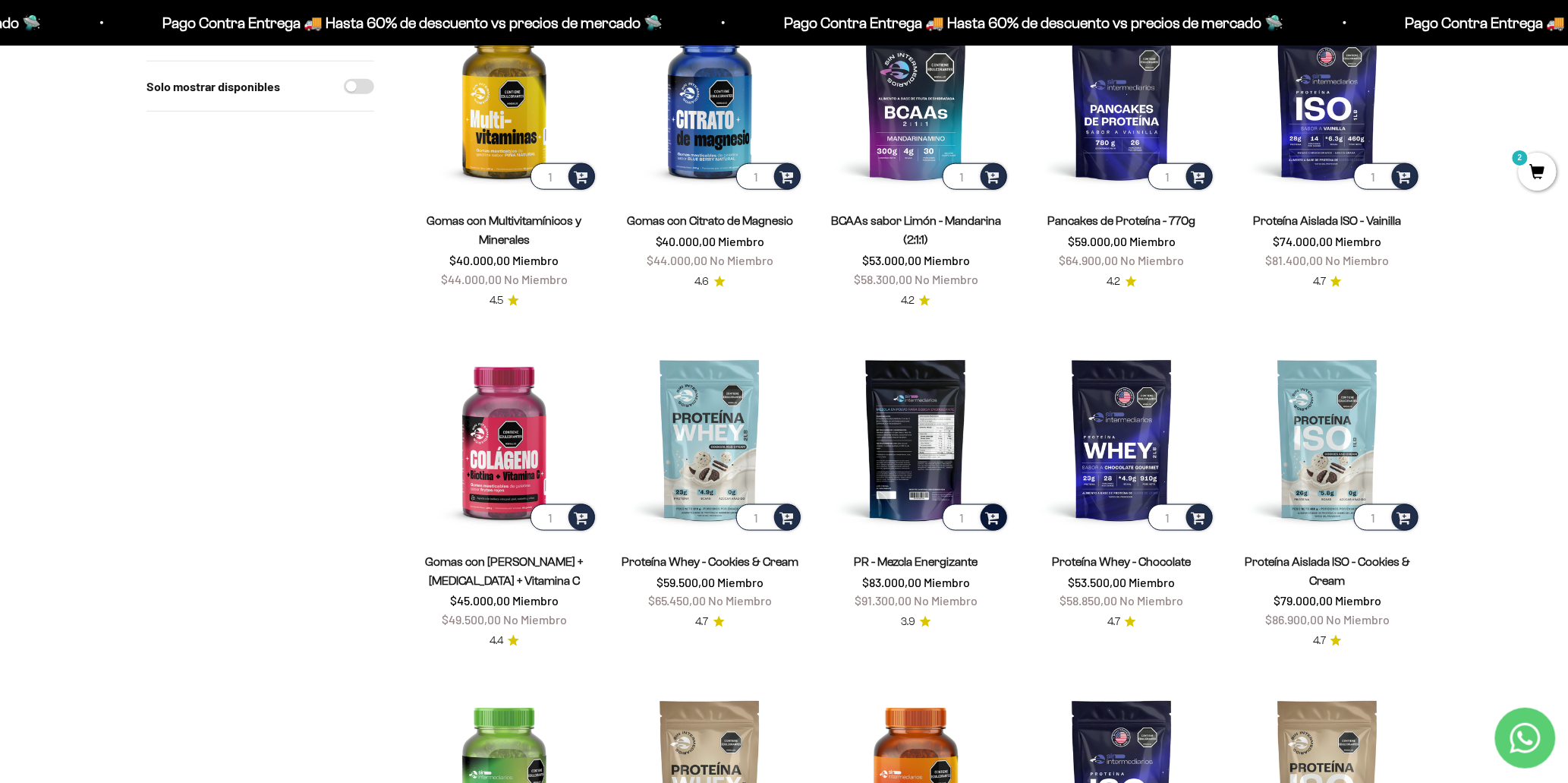
scroll to position [562, 0]
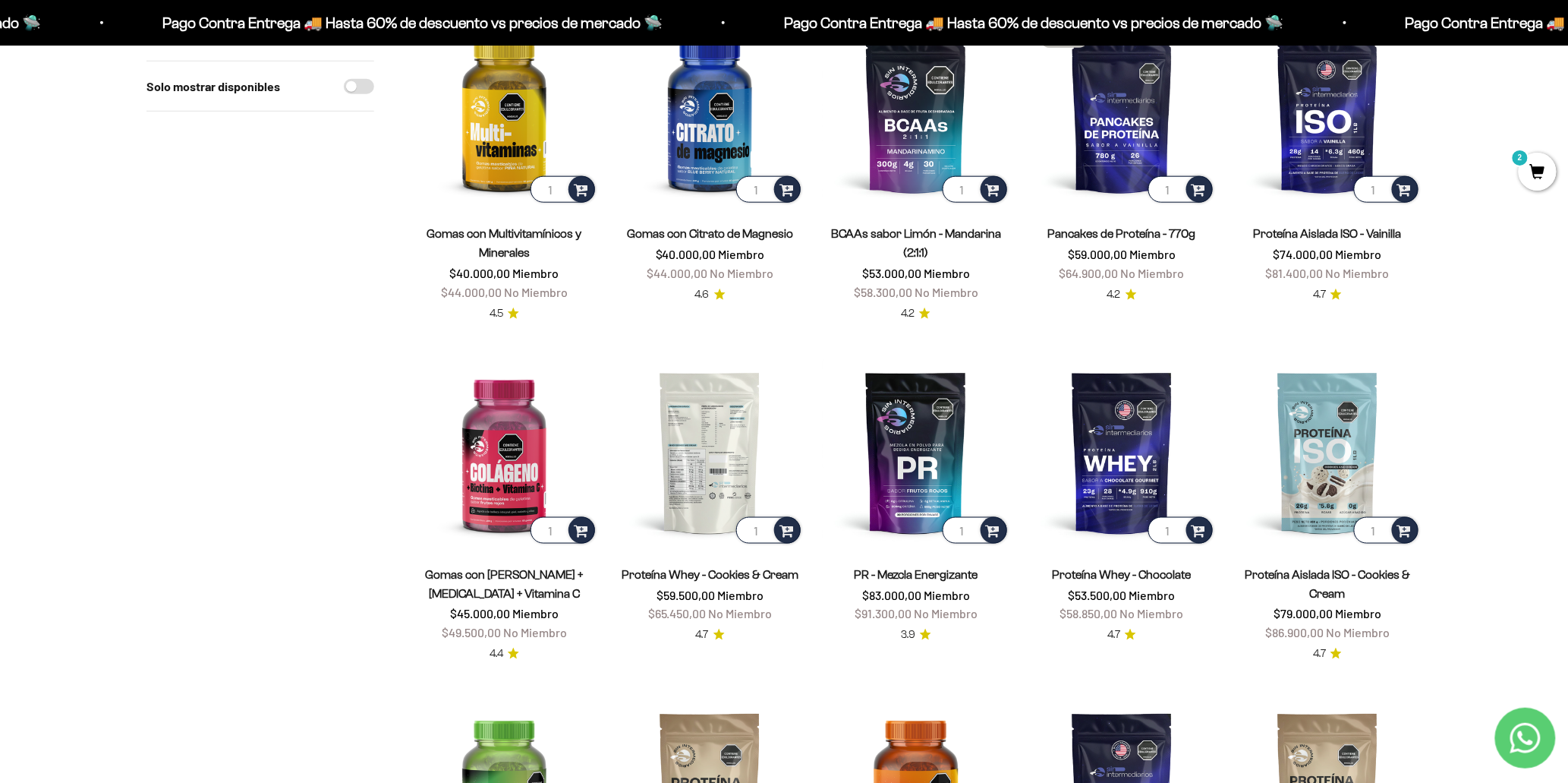
click at [723, 457] on img at bounding box center [710, 452] width 187 height 187
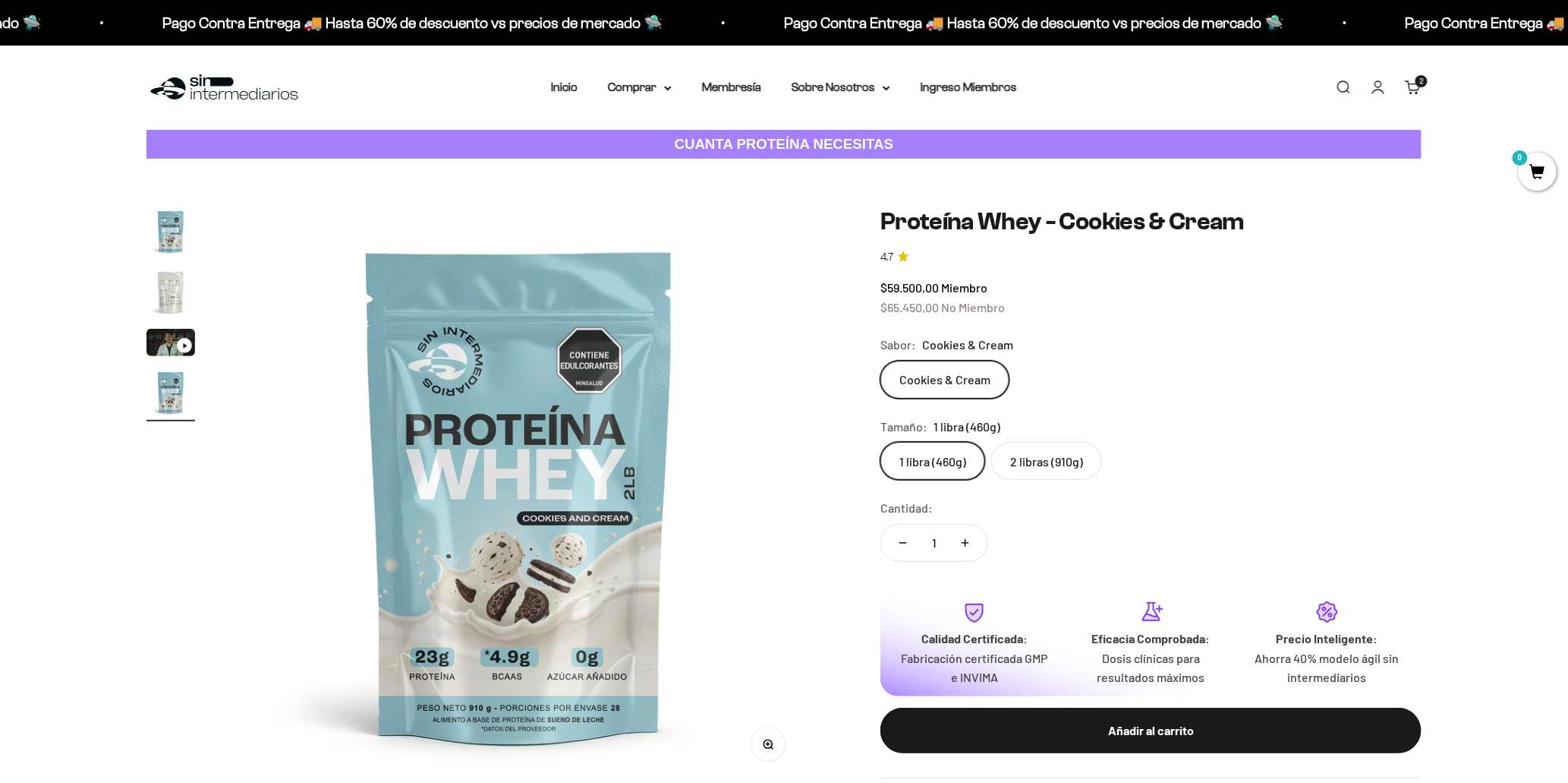
scroll to position [0, 1784]
click at [1046, 457] on label "2 libras (910g)" at bounding box center [1047, 461] width 111 height 38
click at [881, 442] on input "2 libras (910g)" at bounding box center [880, 441] width 1 height 1
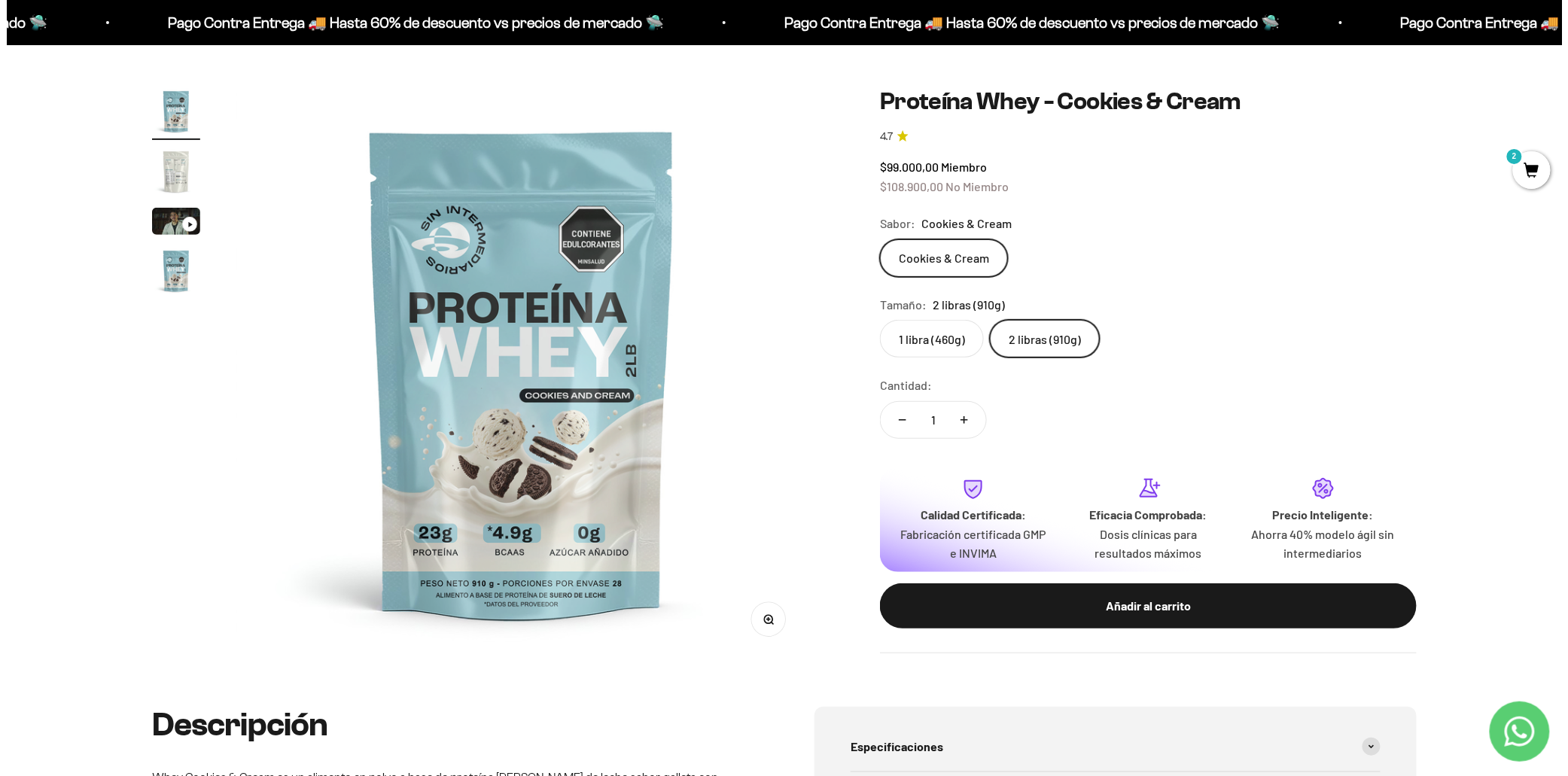
scroll to position [167, 0]
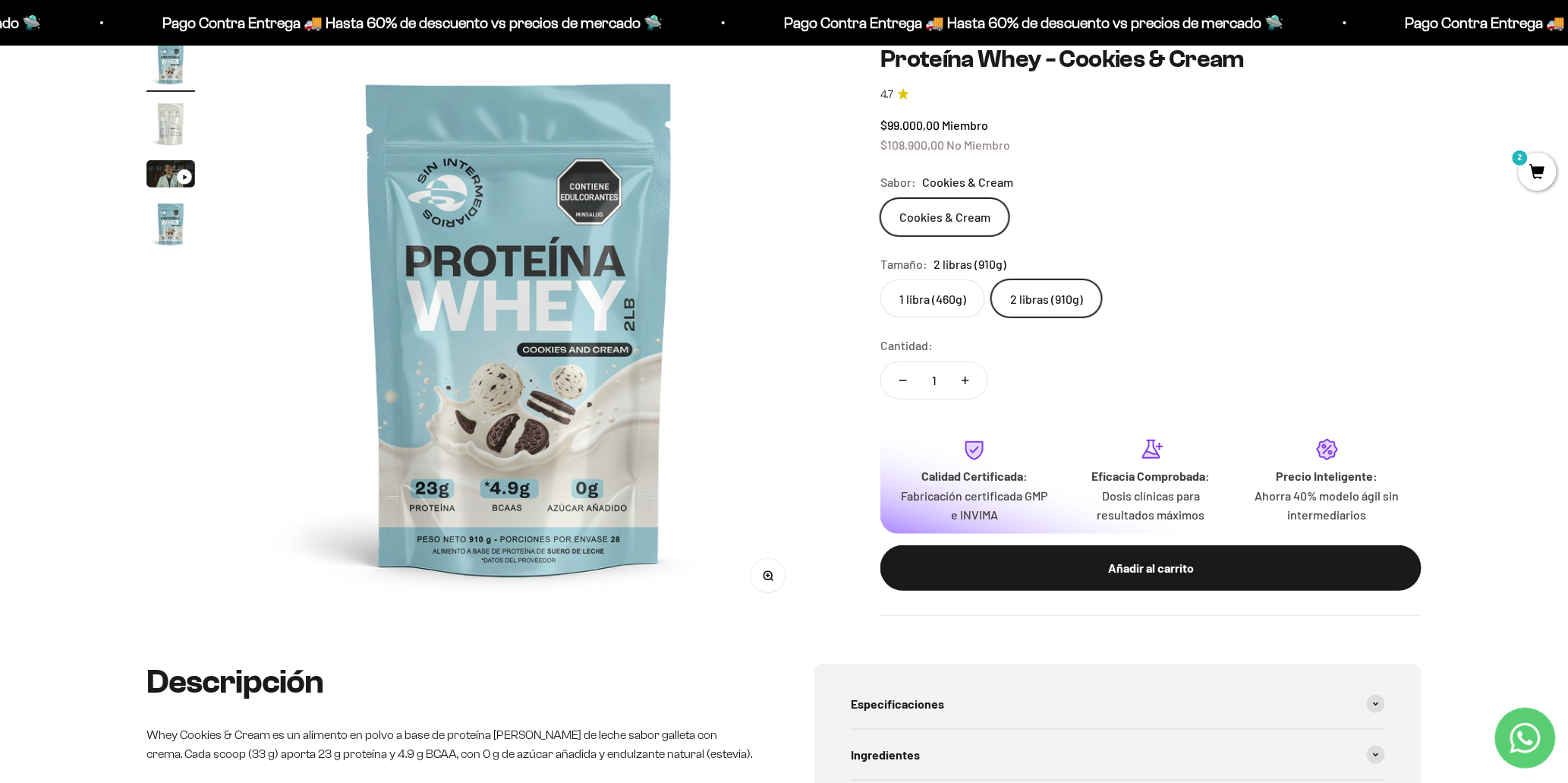
click at [1219, 580] on button "Añadir al carrito" at bounding box center [1151, 567] width 541 height 46
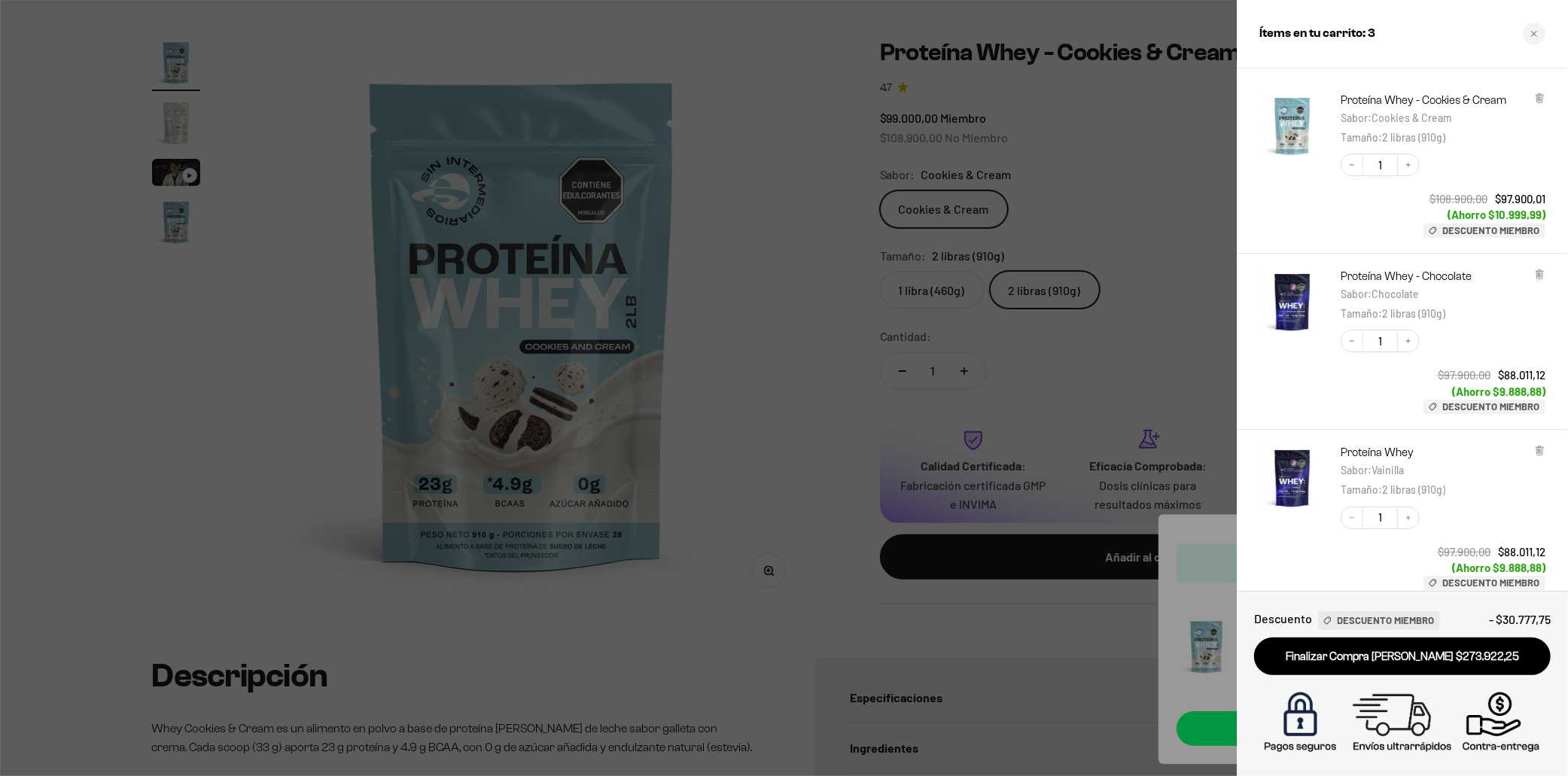
scroll to position [0, 0]
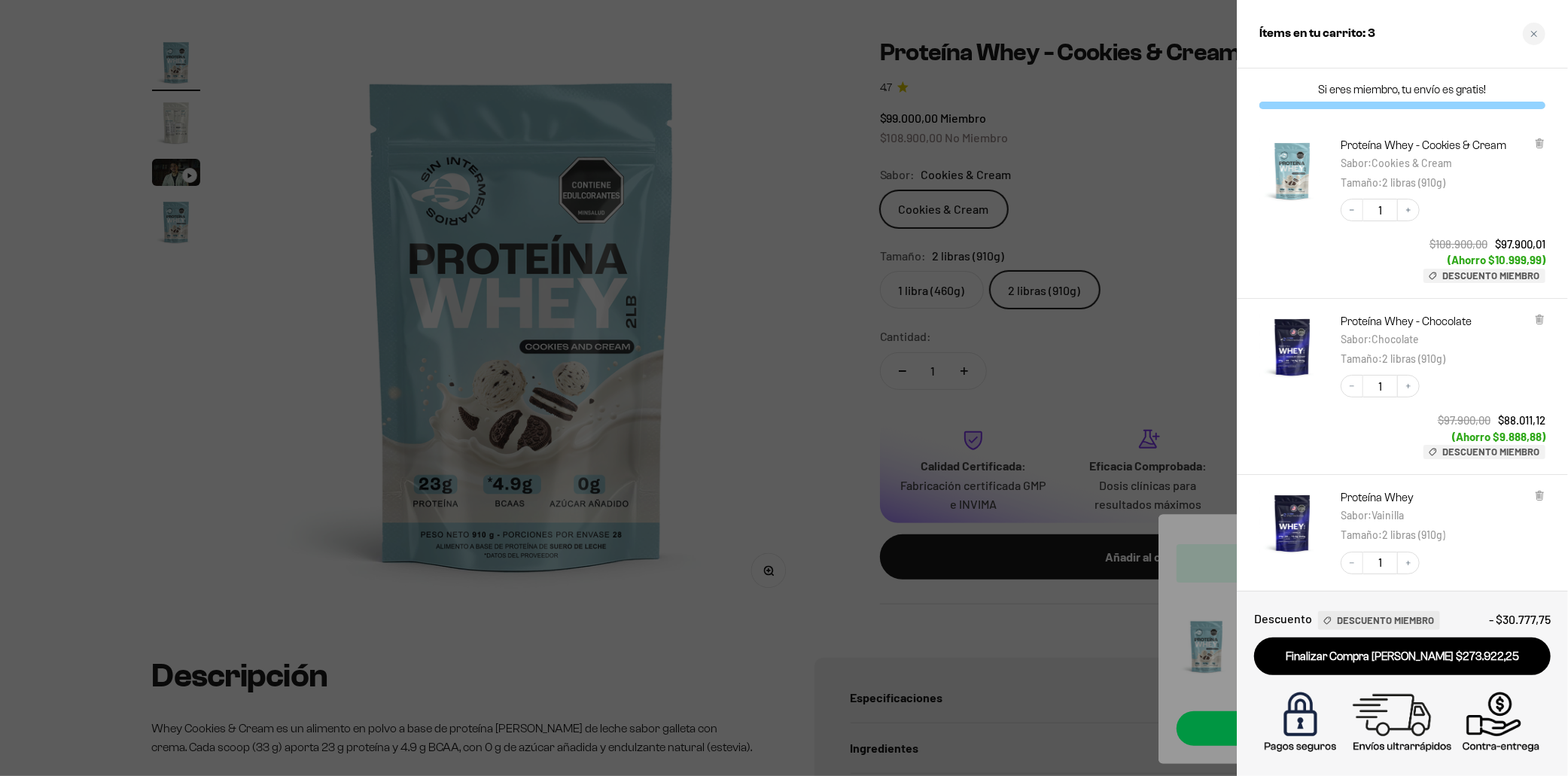
click at [1093, 170] on div at bounding box center [784, 388] width 1568 height 776
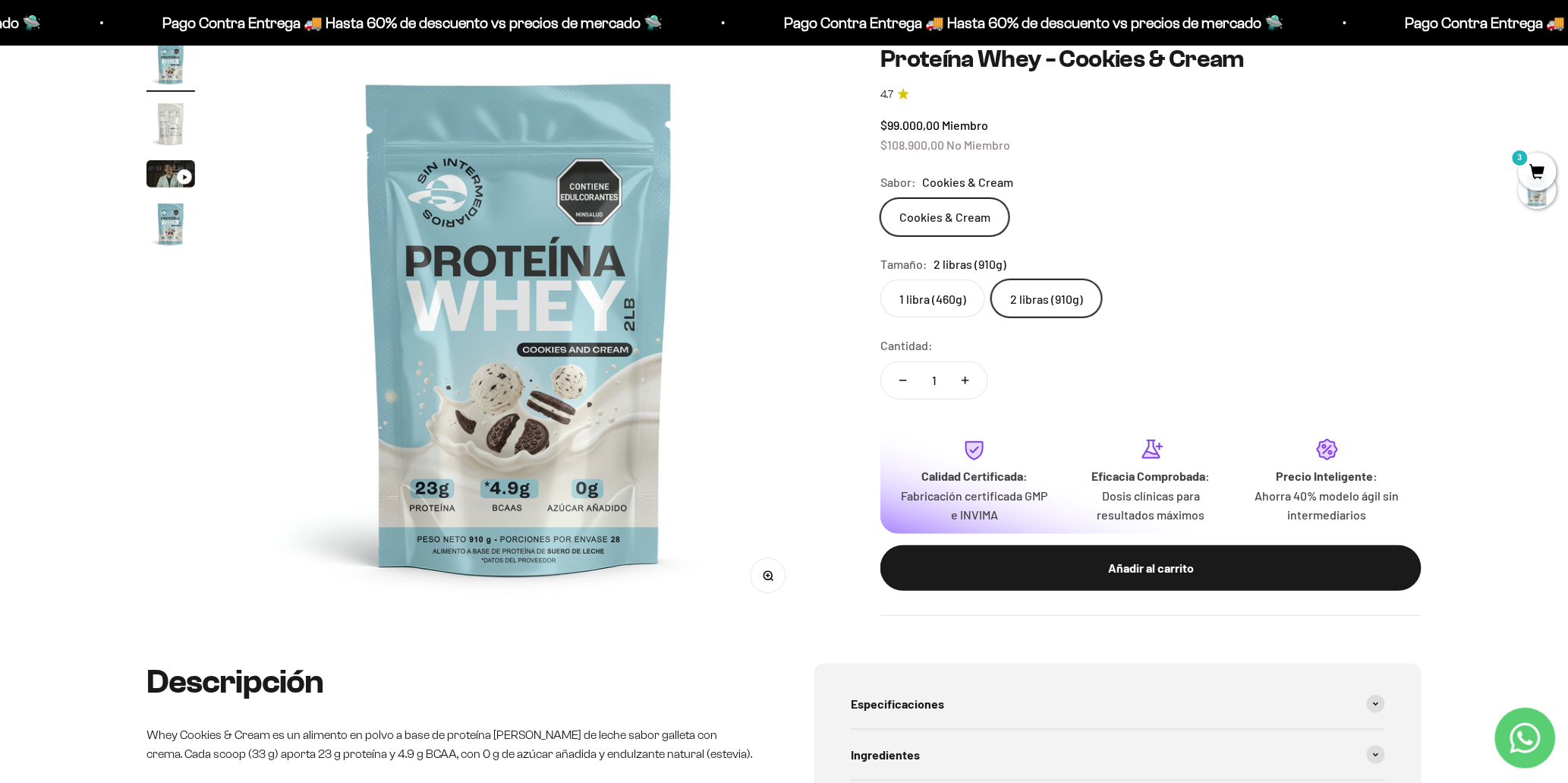
click at [1536, 161] on span "3" at bounding box center [1538, 172] width 38 height 38
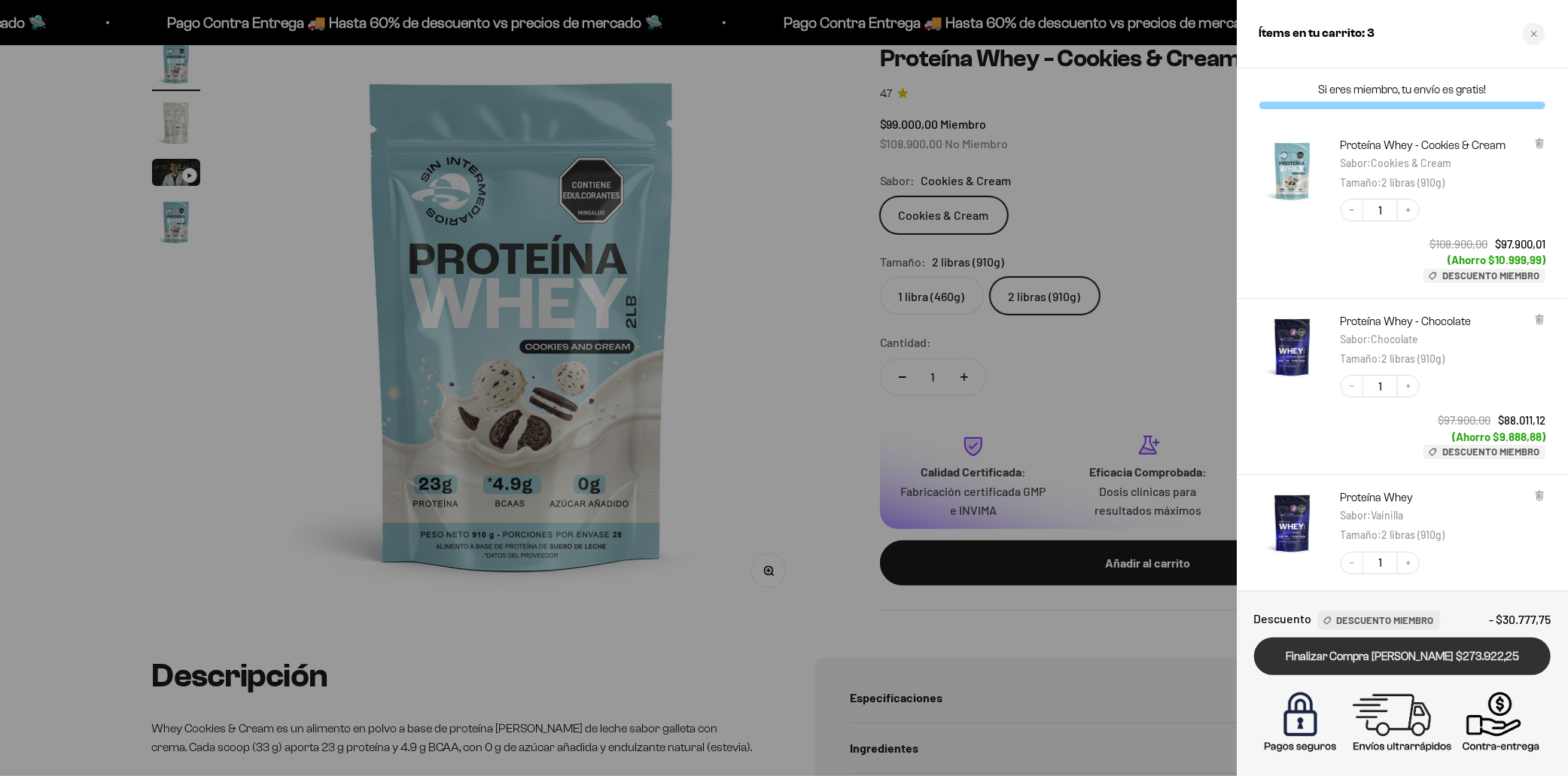
click at [1439, 664] on link "Finalizar Compra [PERSON_NAME] $273.922,25" at bounding box center [1402, 656] width 296 height 38
